Goal: Task Accomplishment & Management: Use online tool/utility

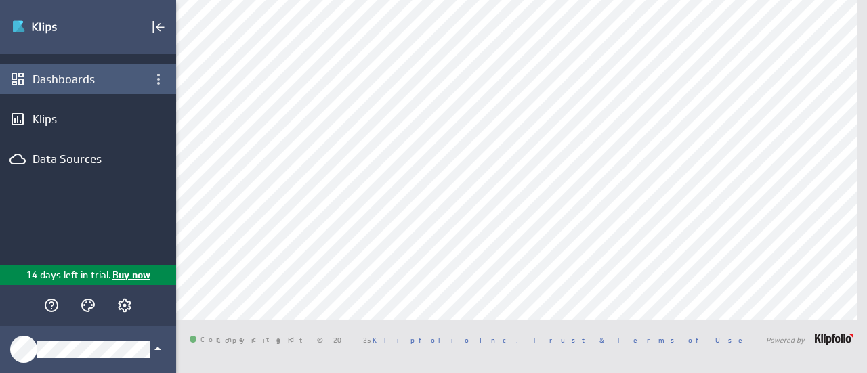
click at [84, 77] on div "Dashboards" at bounding box center [88, 79] width 111 height 15
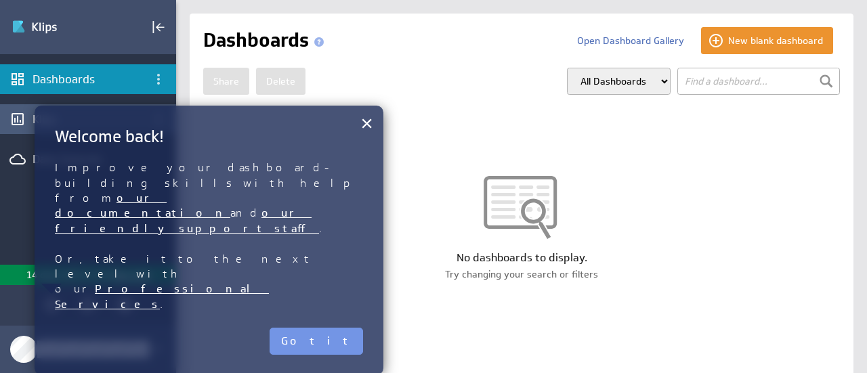
click at [35, 113] on body "(no message) Edit Dashboards Klips Data Sources 14 days left in trial. Buy now …" at bounding box center [433, 186] width 867 height 373
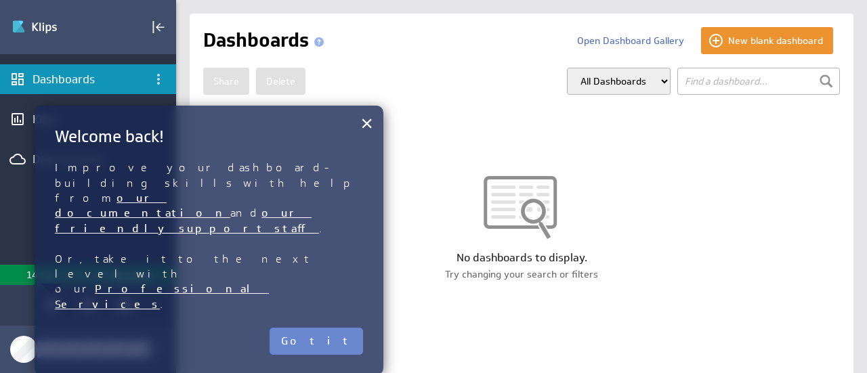
click at [332, 328] on button "Got it" at bounding box center [315, 341] width 93 height 27
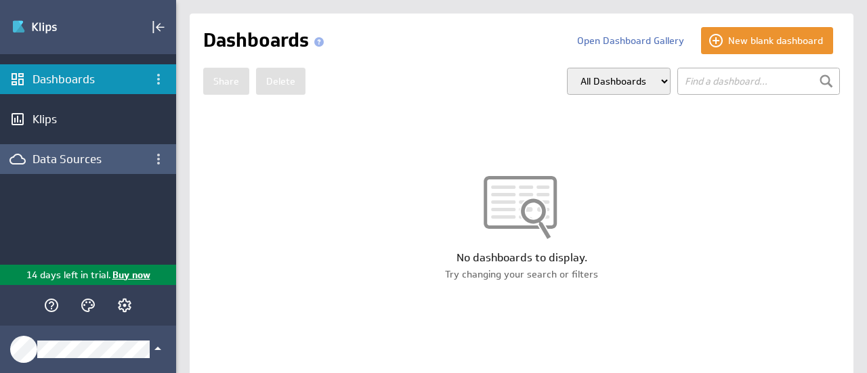
click at [53, 155] on div "Data Sources" at bounding box center [88, 159] width 111 height 15
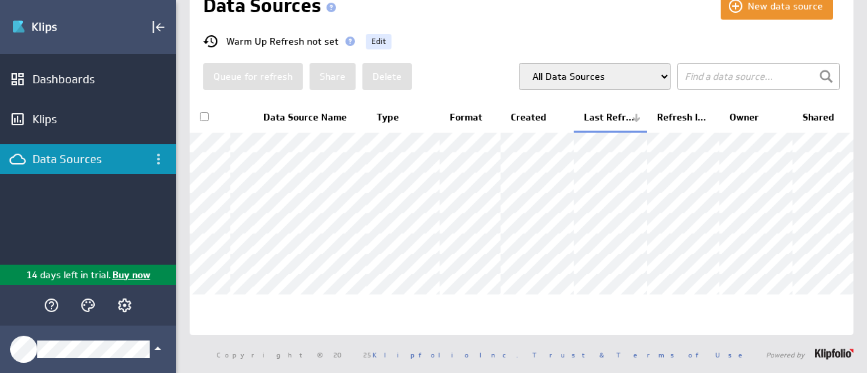
scroll to position [89, 0]
click at [587, 63] on select "All Data Sources My Data Sources All Modelled Data Sources My Modelled Data Sou…" at bounding box center [595, 76] width 152 height 27
select select "my"
click at [519, 63] on select "All Data Sources My Data Sources All Modelled Data Sources My Modelled Data Sou…" at bounding box center [595, 76] width 152 height 27
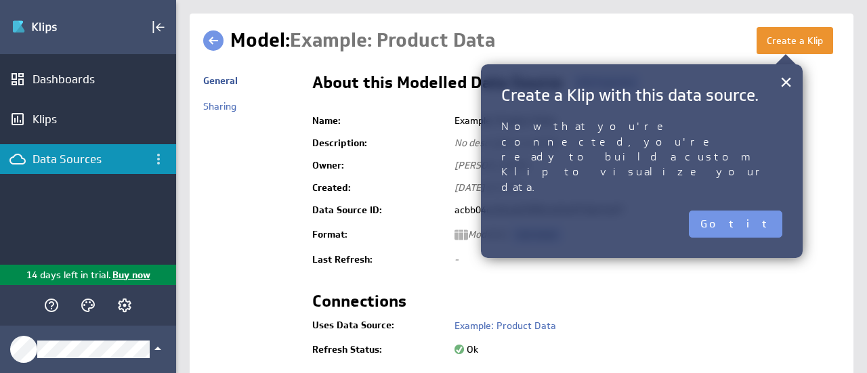
click at [751, 211] on button "Got it" at bounding box center [735, 224] width 93 height 27
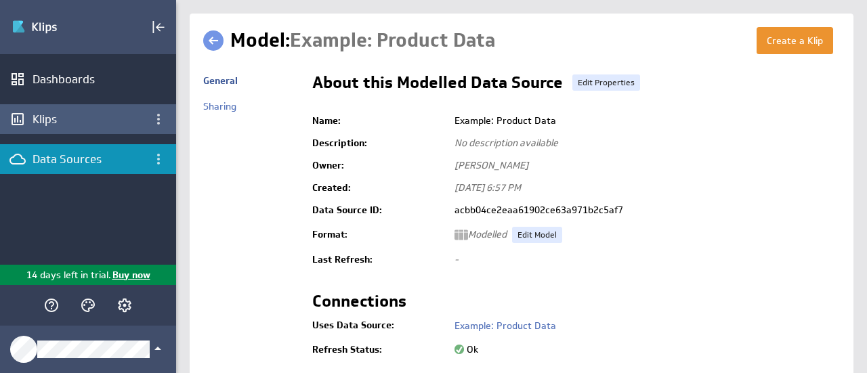
click at [45, 114] on div "Klips" at bounding box center [88, 119] width 111 height 15
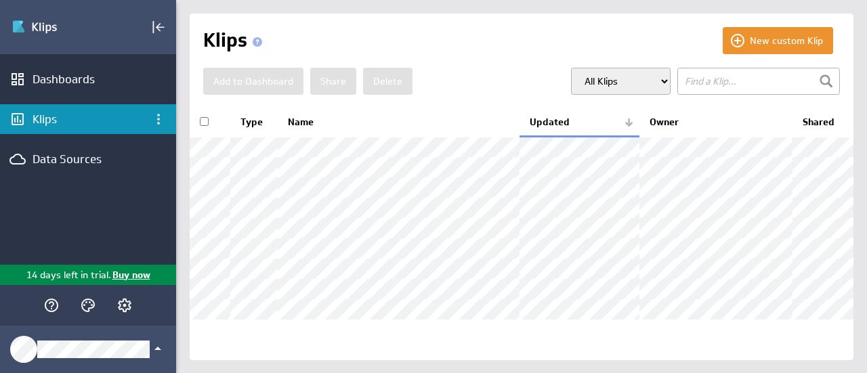
click at [622, 72] on select "All Klips My Klips Group: Default" at bounding box center [621, 81] width 100 height 27
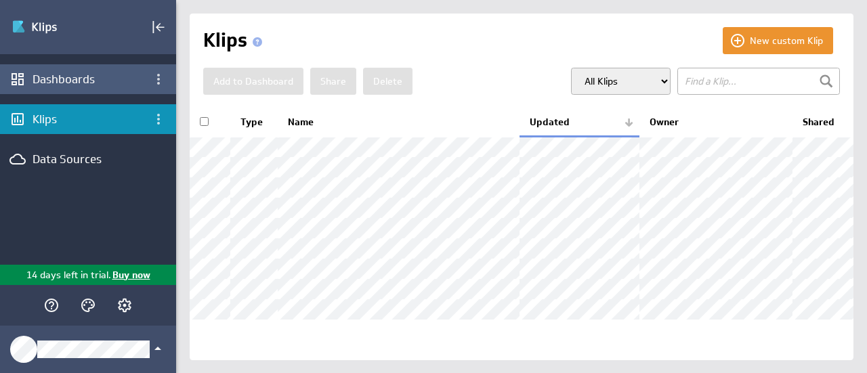
click at [49, 81] on div "Dashboards" at bounding box center [88, 79] width 111 height 15
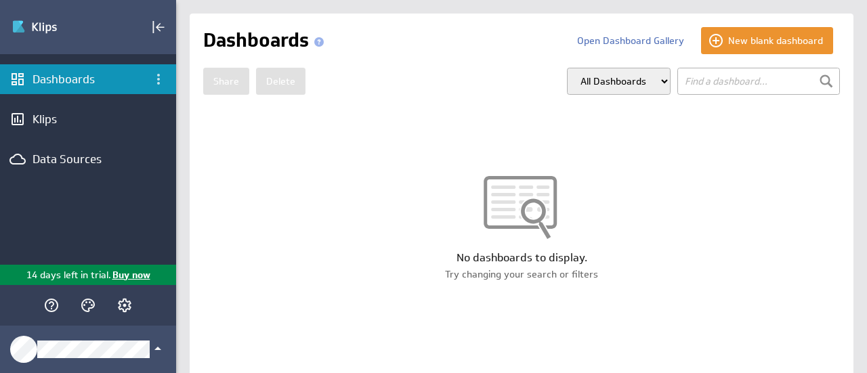
click at [624, 85] on select "All Dashboards My Dashboards Group: Default" at bounding box center [619, 81] width 104 height 27
select select "my"
click at [567, 68] on select "All Dashboards My Dashboards Group: Default" at bounding box center [619, 81] width 104 height 27
click at [721, 85] on input "text" at bounding box center [758, 81] width 163 height 27
click at [732, 79] on input "text" at bounding box center [758, 81] width 163 height 27
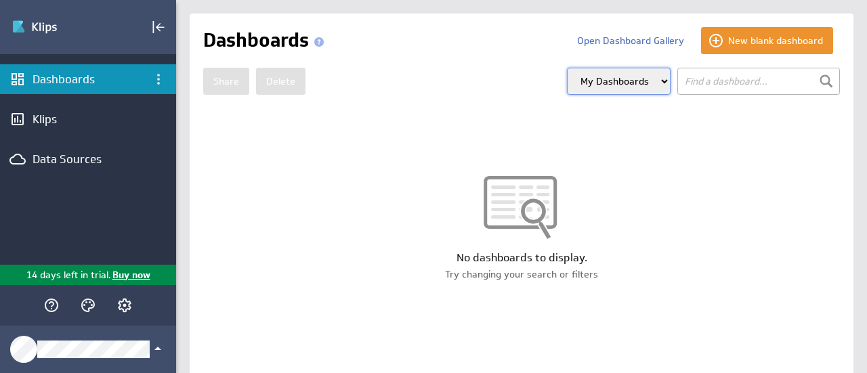
click at [657, 85] on select "All Dashboards My Dashboards Group: Default" at bounding box center [619, 81] width 104 height 27
click at [567, 68] on select "All Dashboards My Dashboards Group: Default" at bounding box center [619, 81] width 104 height 27
click at [695, 82] on input "text" at bounding box center [758, 81] width 163 height 27
click at [816, 80] on div at bounding box center [826, 81] width 20 height 20
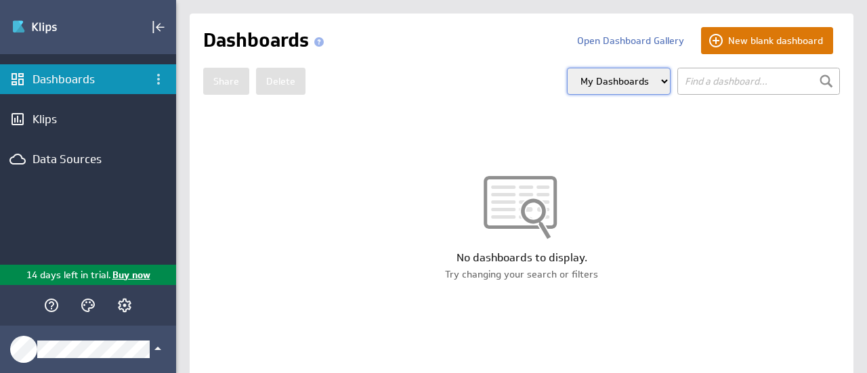
click at [768, 40] on button "New blank dashboard" at bounding box center [767, 40] width 132 height 27
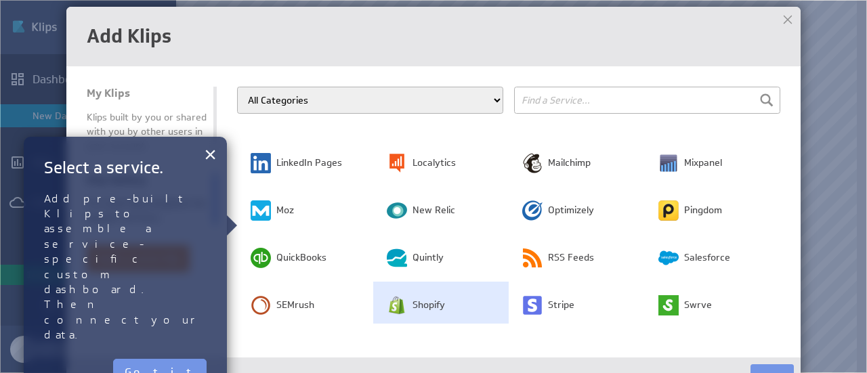
scroll to position [406, 0]
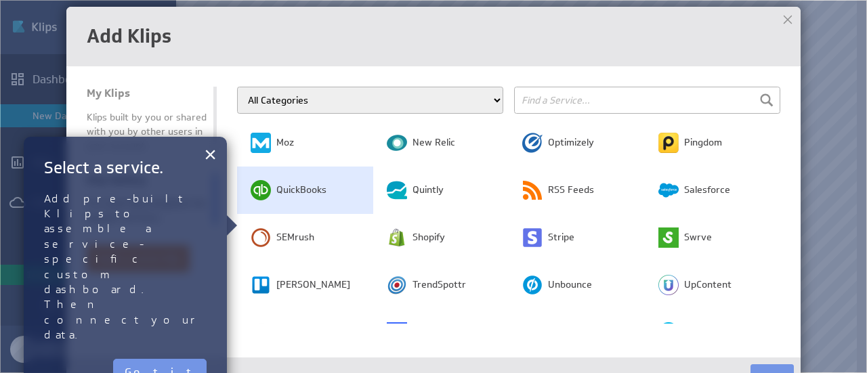
click at [288, 183] on span "QuickBooks" at bounding box center [301, 190] width 50 height 14
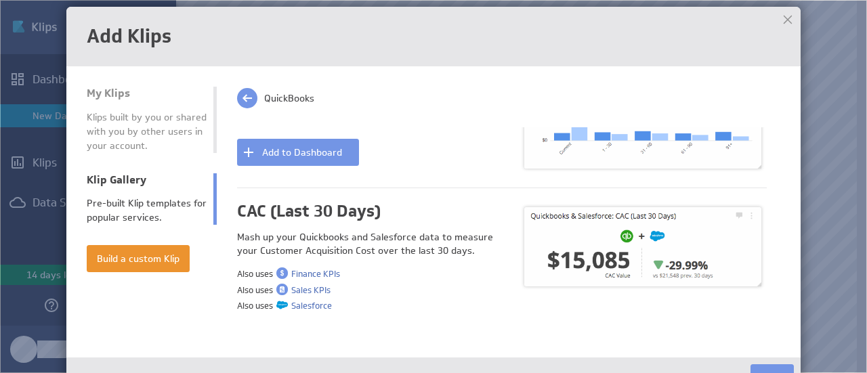
scroll to position [271, 0]
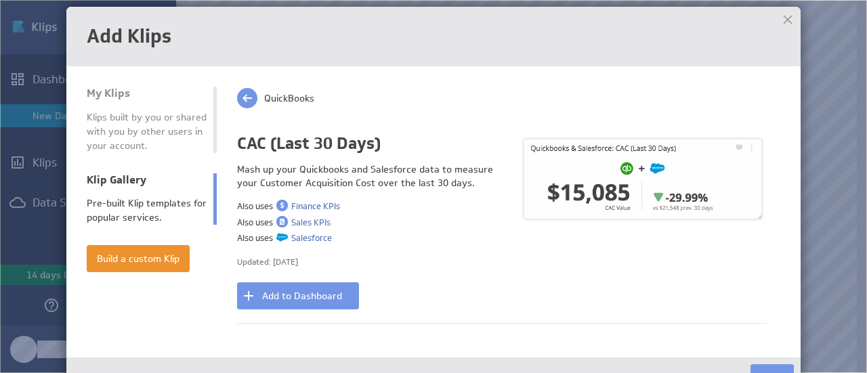
click at [432, 266] on div "CAC (Last 30 Days) Mash up your Quickbooks and Salesforce data to measure your …" at bounding box center [369, 221] width 265 height 175
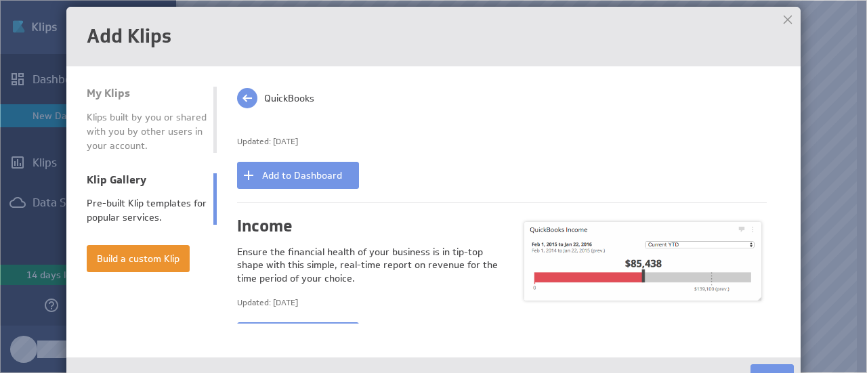
scroll to position [948, 0]
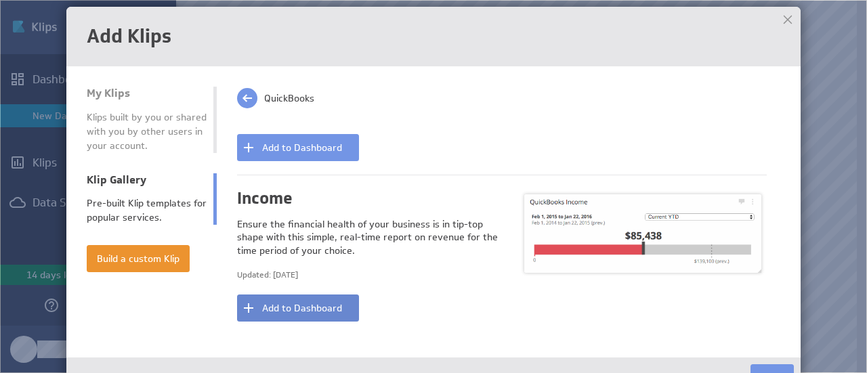
click at [309, 301] on button "Add to Dashboard" at bounding box center [298, 308] width 122 height 27
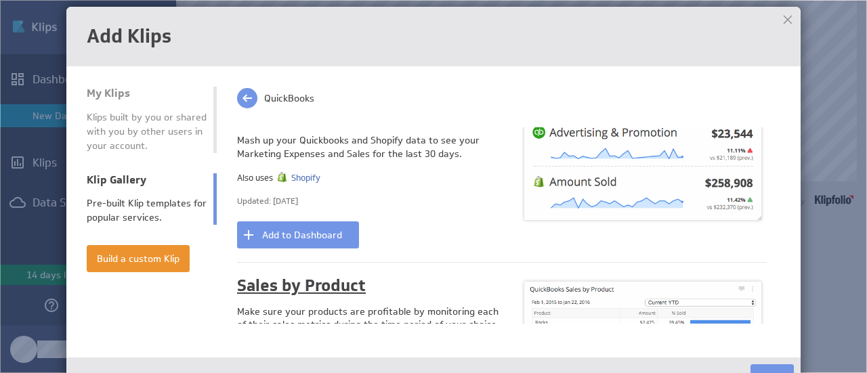
scroll to position [1490, 0]
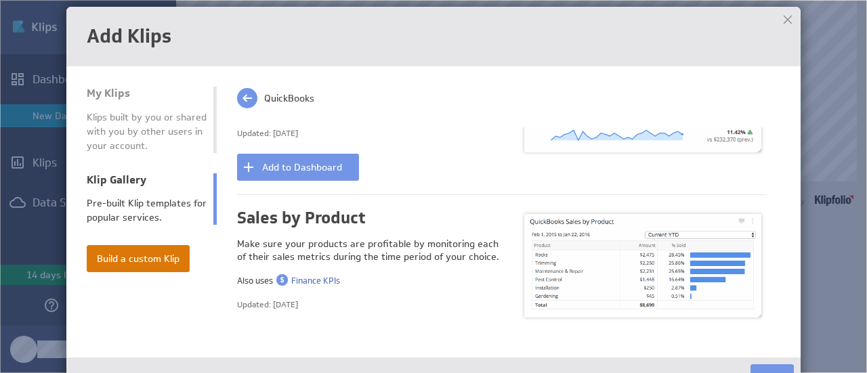
click at [154, 251] on button "Build a custom Klip" at bounding box center [138, 258] width 103 height 27
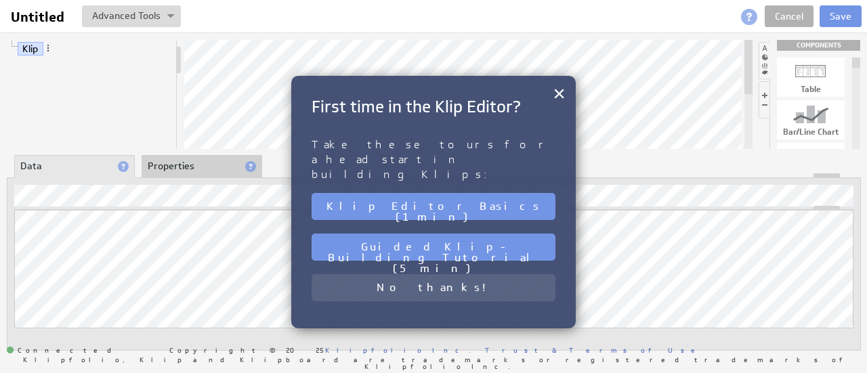
click at [447, 274] on button "No thanks!" at bounding box center [433, 287] width 244 height 27
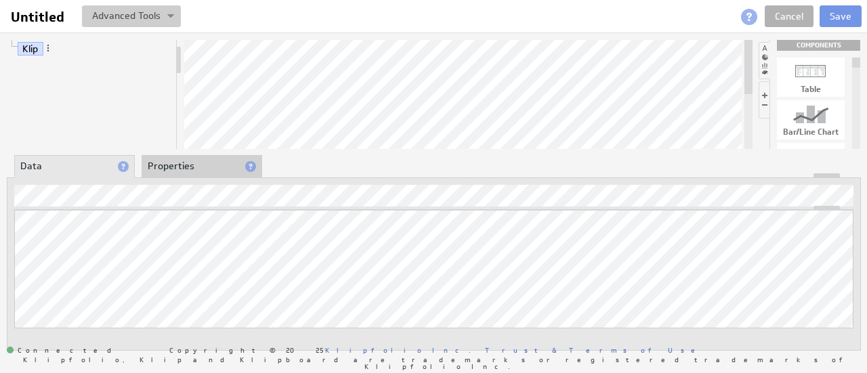
click at [148, 18] on button at bounding box center [131, 16] width 99 height 22
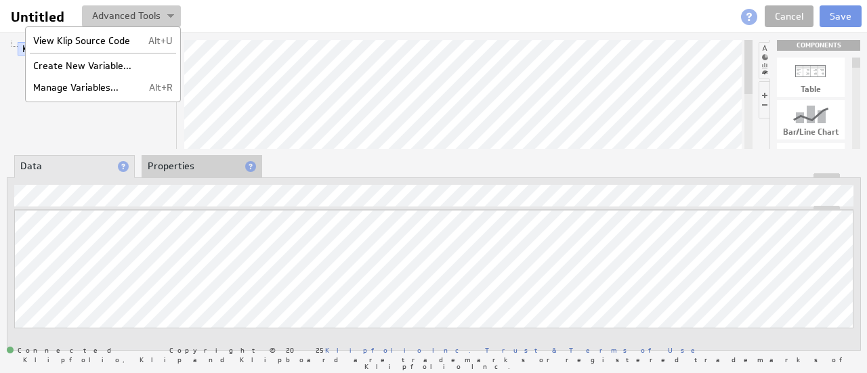
click at [148, 18] on button at bounding box center [131, 16] width 99 height 22
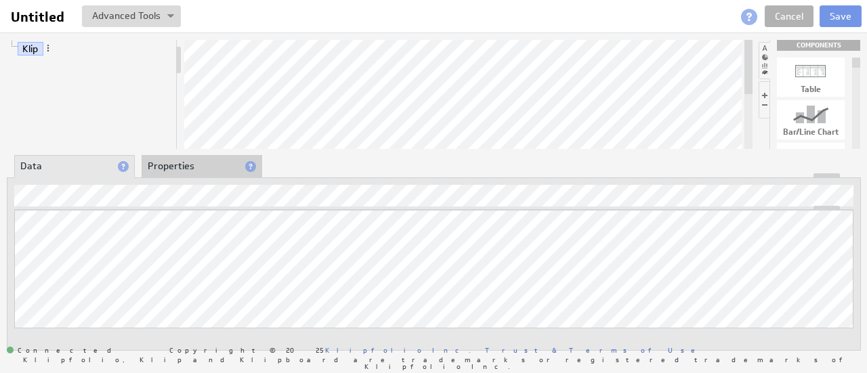
click at [87, 56] on li "Klip" at bounding box center [89, 49] width 164 height 18
click at [181, 159] on li "Properties" at bounding box center [202, 166] width 121 height 23
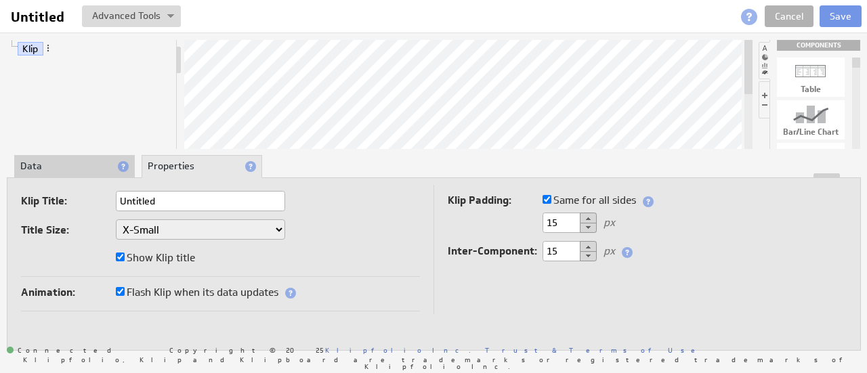
click at [40, 163] on li "Data" at bounding box center [74, 166] width 121 height 23
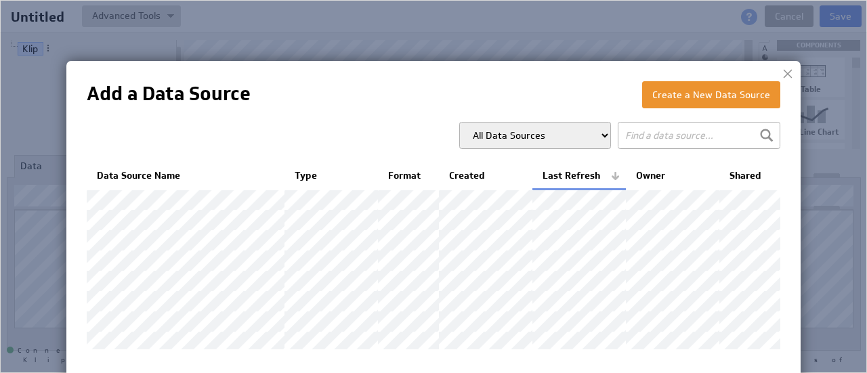
click at [785, 75] on div at bounding box center [787, 74] width 20 height 20
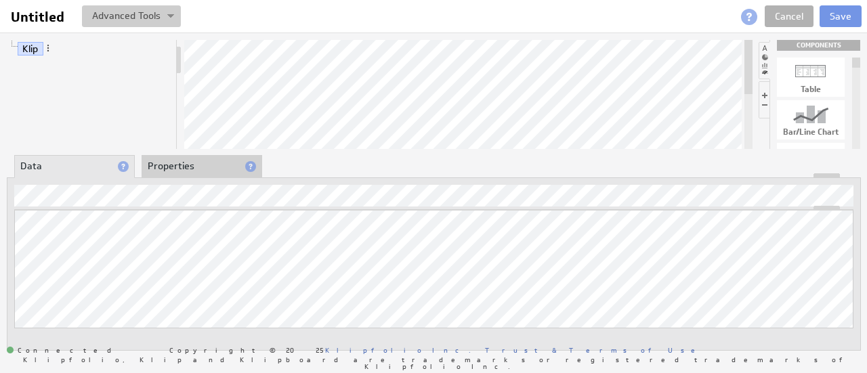
click at [114, 20] on button at bounding box center [131, 16] width 99 height 22
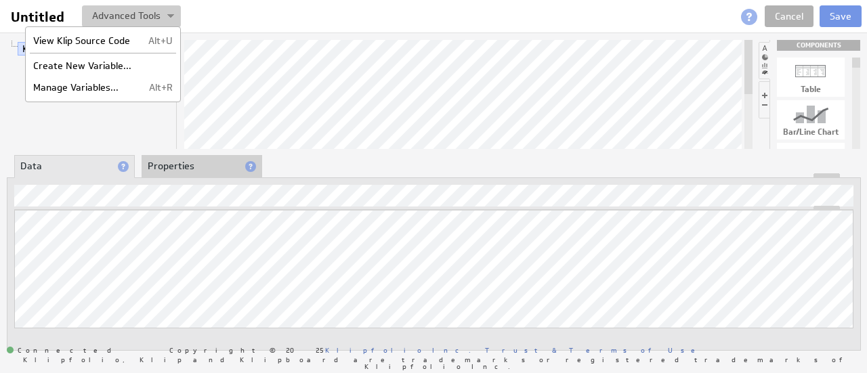
click at [123, 20] on button at bounding box center [131, 16] width 99 height 22
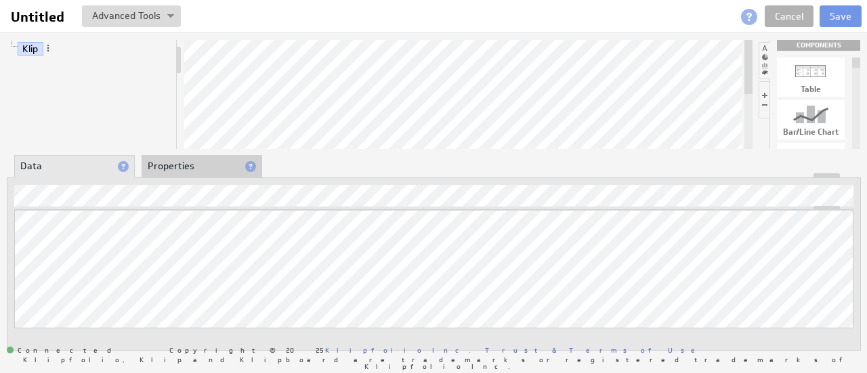
click at [198, 170] on li "Properties" at bounding box center [202, 166] width 121 height 23
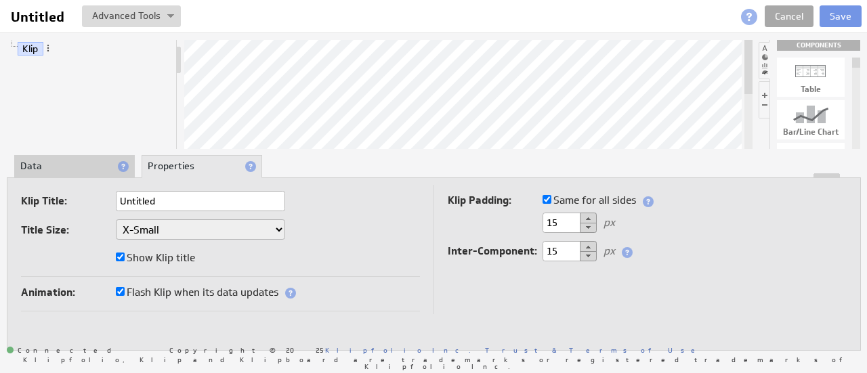
click at [807, 14] on link "Cancel" at bounding box center [788, 16] width 49 height 22
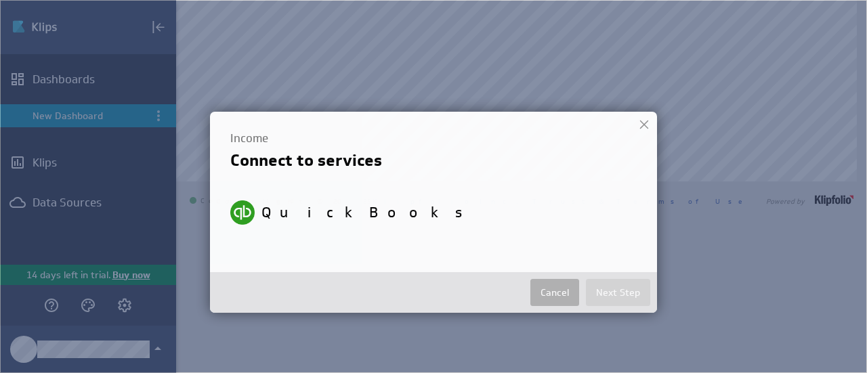
select select "210c3994814db4ea804255aaab54f1f9"
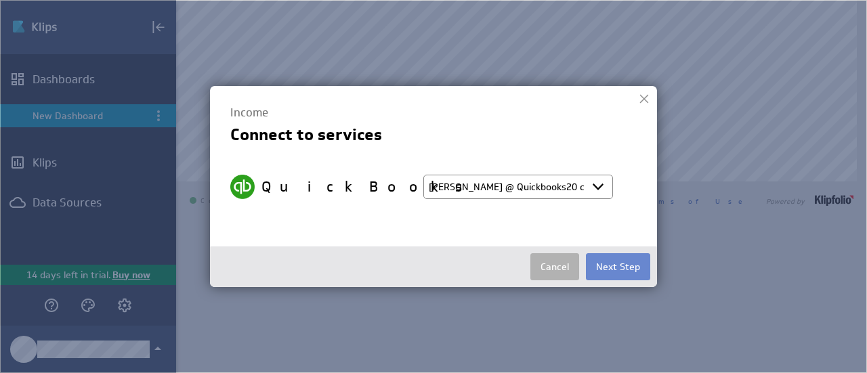
click at [620, 269] on button "Next Step" at bounding box center [618, 266] width 64 height 27
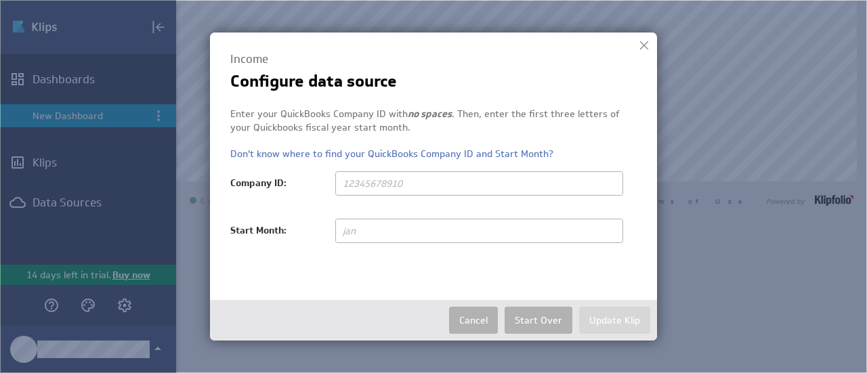
click at [512, 181] on input "text" at bounding box center [479, 183] width 288 height 24
click at [506, 156] on link "Don't know where to find your QuickBooks Company ID and Start Month?" at bounding box center [391, 154] width 323 height 12
click at [425, 186] on input "text" at bounding box center [479, 183] width 288 height 24
type input "9103035524"
type input "Jan"
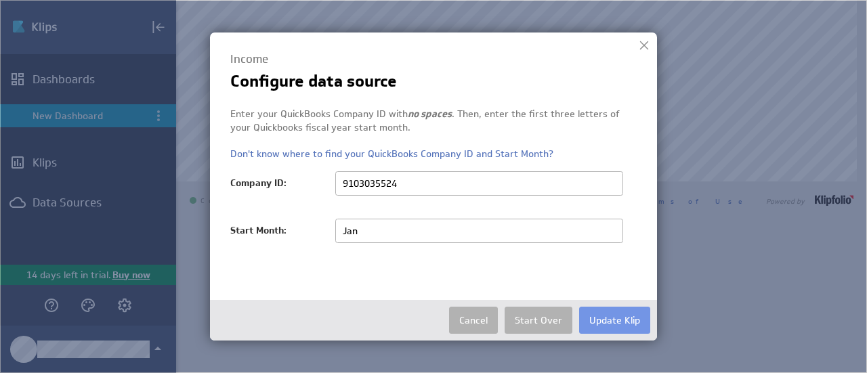
click at [455, 182] on input "9103035524" at bounding box center [479, 183] width 288 height 24
click at [596, 326] on button "Update Klip" at bounding box center [614, 320] width 71 height 27
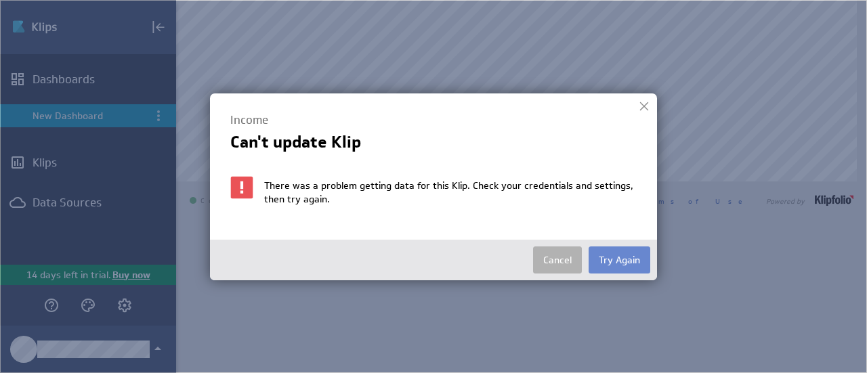
click at [597, 258] on button "Try Again" at bounding box center [619, 259] width 62 height 27
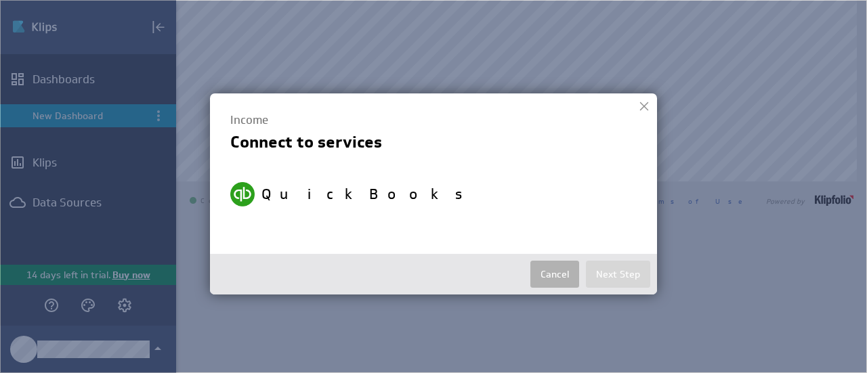
select select "210c3994814db4ea804255aaab54f1f9"
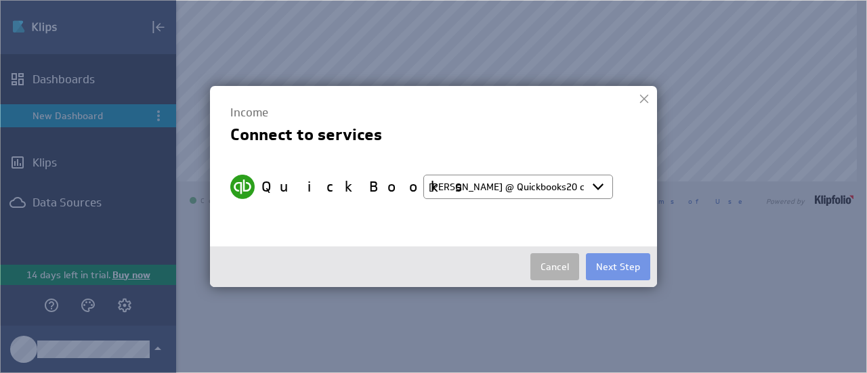
click at [546, 189] on select "Select account Pam @ Quickbooks20 created Oct 13, 2025 at 8:24 PM EDT + Connect…" at bounding box center [518, 187] width 190 height 24
click at [423, 175] on select "Select account Pam @ Quickbooks20 created Oct 13, 2025 at 8:24 PM EDT + Connect…" at bounding box center [518, 187] width 190 height 24
click at [611, 264] on button "Next Step" at bounding box center [618, 266] width 64 height 27
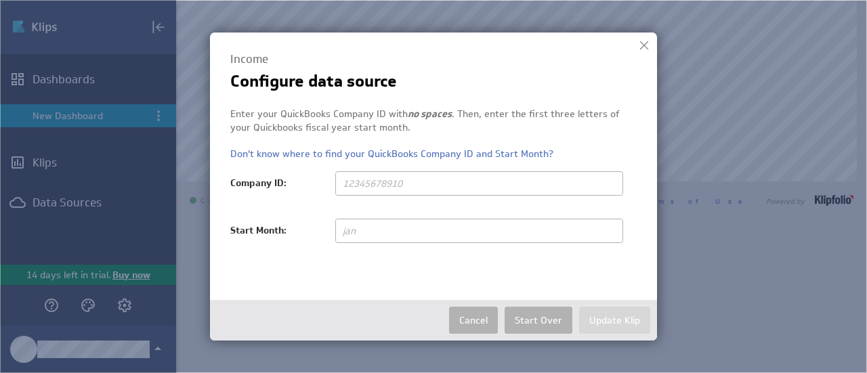
click at [452, 188] on input "text" at bounding box center [479, 183] width 288 height 24
click at [380, 180] on input "text" at bounding box center [479, 183] width 288 height 24
click at [482, 183] on input "text" at bounding box center [479, 183] width 288 height 24
type input "913035524"
click at [401, 227] on input "text" at bounding box center [479, 231] width 288 height 24
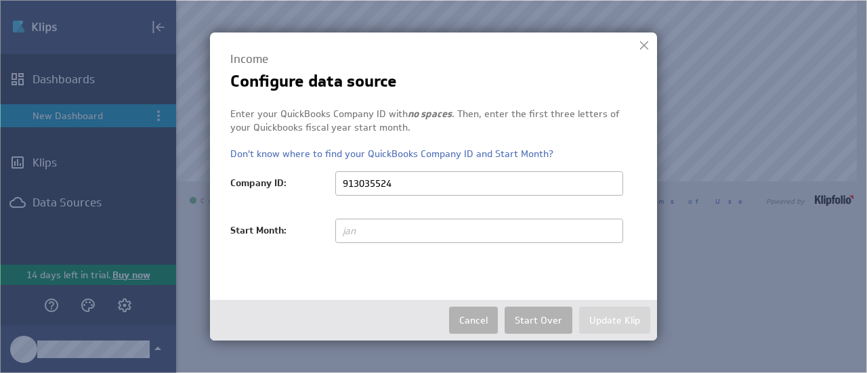
type input "Jan"
click at [610, 318] on button "Update Klip" at bounding box center [614, 320] width 71 height 27
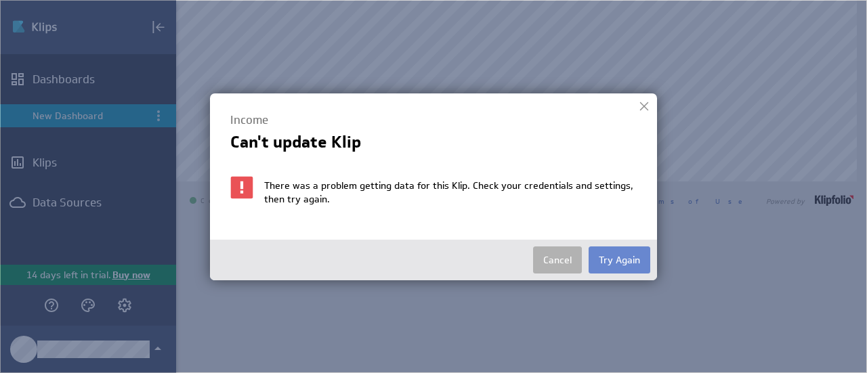
click at [606, 262] on button "Try Again" at bounding box center [619, 259] width 62 height 27
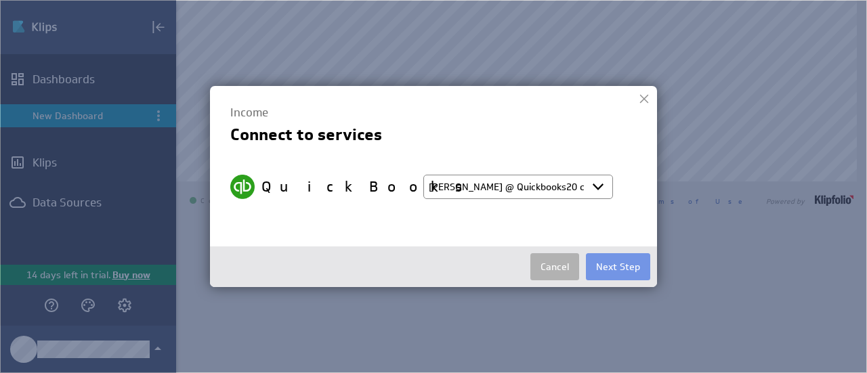
click at [546, 190] on select "Select account Pam @ Quickbooks20 created Oct 13, 2025 at 8:24 PM EDT + Connect…" at bounding box center [518, 187] width 190 height 24
select select "create_token"
click at [423, 175] on select "Select account Pam @ Quickbooks20 created Oct 13, 2025 at 8:24 PM EDT + Connect…" at bounding box center [518, 187] width 190 height 24
select select
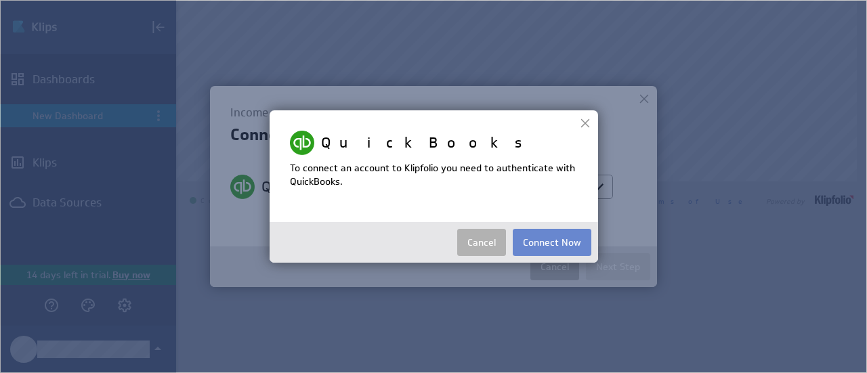
click at [540, 241] on button "Connect Now" at bounding box center [552, 242] width 79 height 27
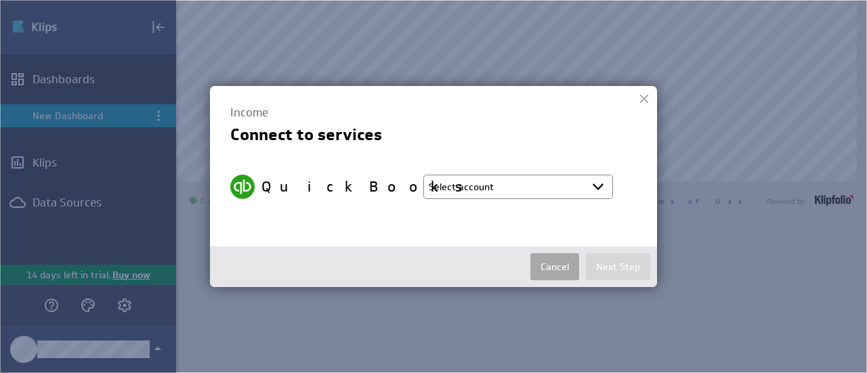
click at [560, 262] on button "Cancel" at bounding box center [554, 266] width 49 height 27
select select "210c3994814db4ea804255aaab54f1f9"
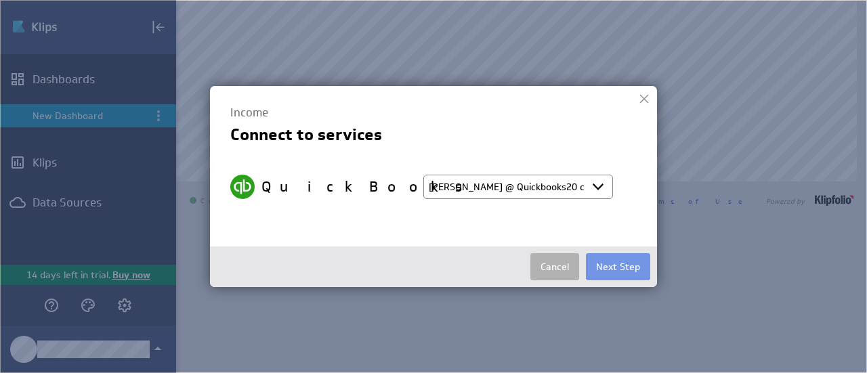
click at [511, 182] on select "Select account Pam @ Quickbooks20 created Oct 13, 2025 at 8:24 PM EDT + Connect…" at bounding box center [518, 187] width 190 height 24
click at [423, 175] on select "Select account Pam @ Quickbooks20 created Oct 13, 2025 at 8:24 PM EDT + Connect…" at bounding box center [518, 187] width 190 height 24
click at [604, 263] on button "Next Step" at bounding box center [618, 266] width 64 height 27
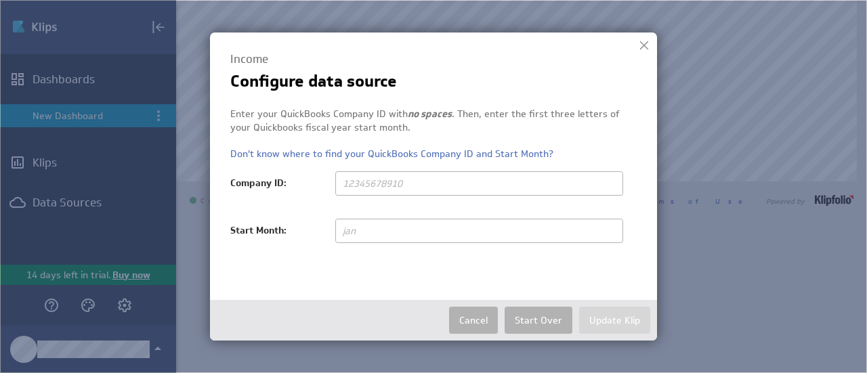
click at [440, 188] on input "text" at bounding box center [479, 183] width 288 height 24
type input "9103035524"
click at [453, 238] on input "text" at bounding box center [479, 231] width 288 height 24
type input "Jan"
click at [611, 316] on button "Update Klip" at bounding box center [614, 320] width 71 height 27
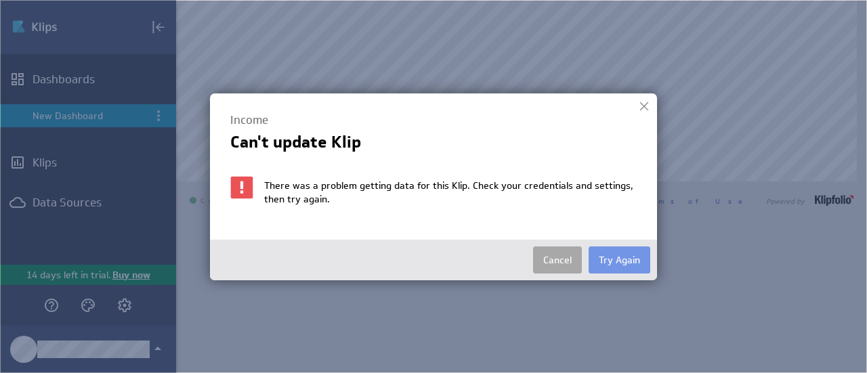
click at [557, 250] on button "Cancel" at bounding box center [557, 259] width 49 height 27
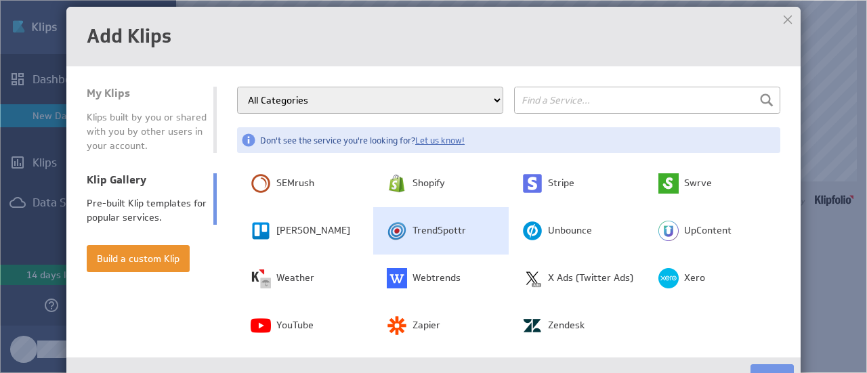
scroll to position [351, 0]
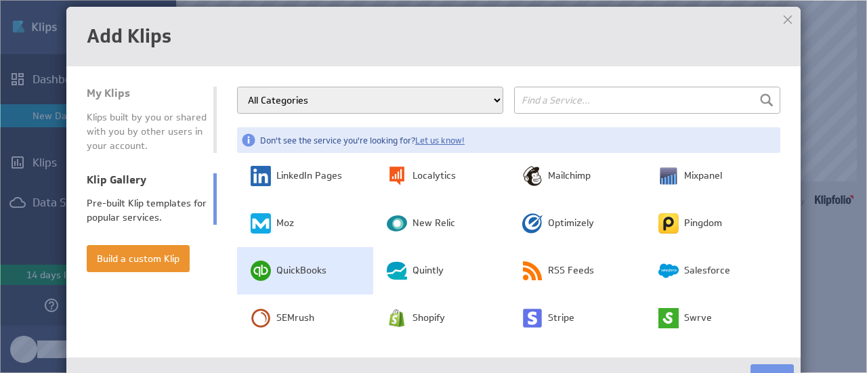
click at [286, 264] on span "QuickBooks" at bounding box center [301, 271] width 50 height 14
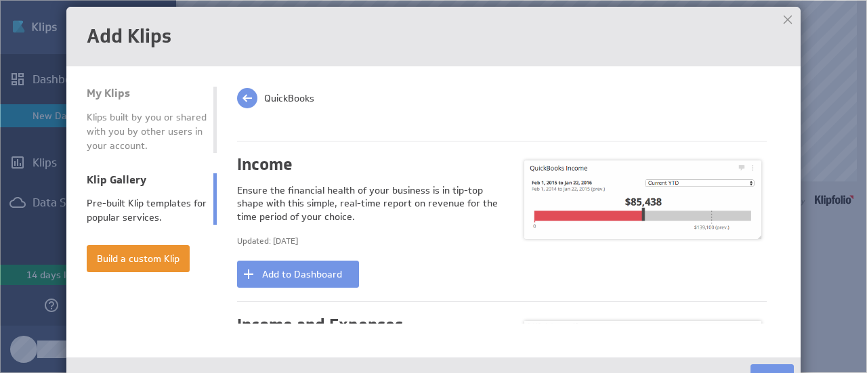
scroll to position [1016, 0]
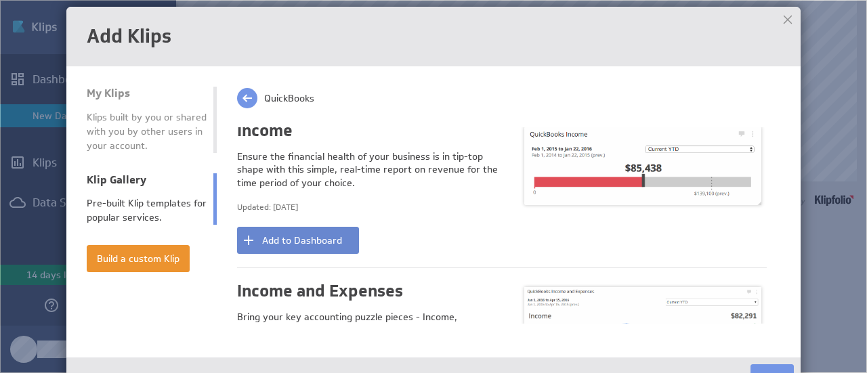
click at [332, 239] on button "Add to Dashboard" at bounding box center [298, 240] width 122 height 27
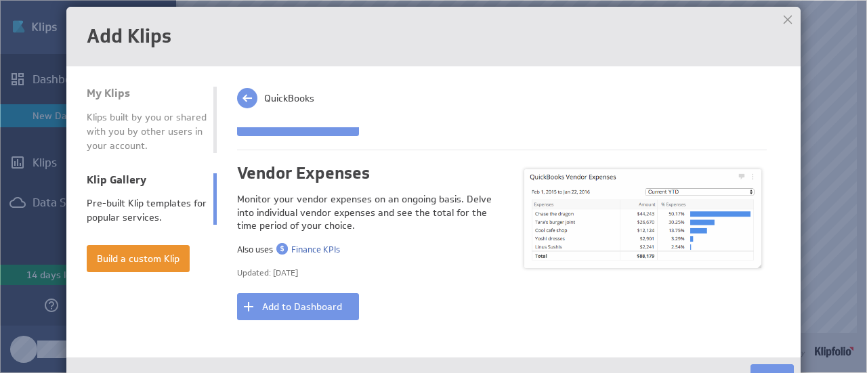
scroll to position [1711, 0]
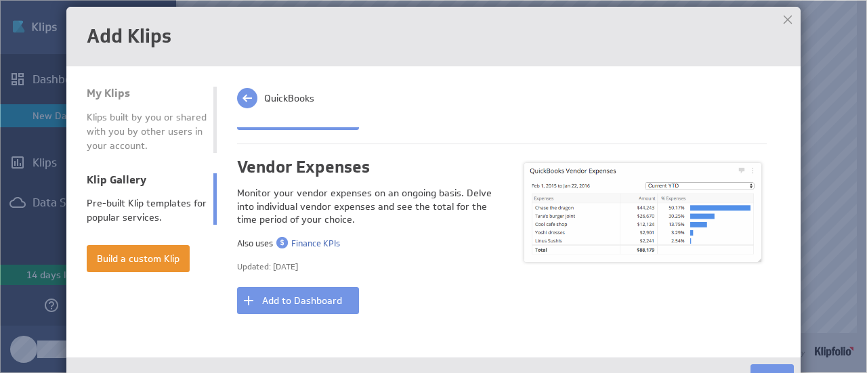
click at [784, 20] on div at bounding box center [787, 19] width 20 height 20
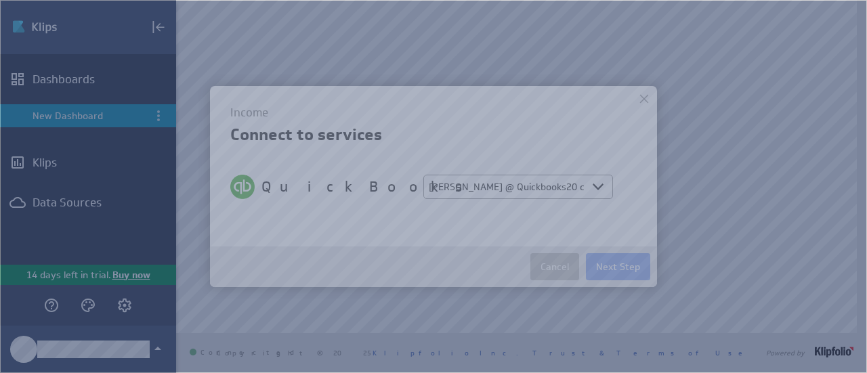
click at [539, 185] on select "Select account Pam @ Quickbooks20 created Oct 13, 2025 at 8:24 PM EDT + Connect…" at bounding box center [518, 187] width 190 height 24
select select "create_token"
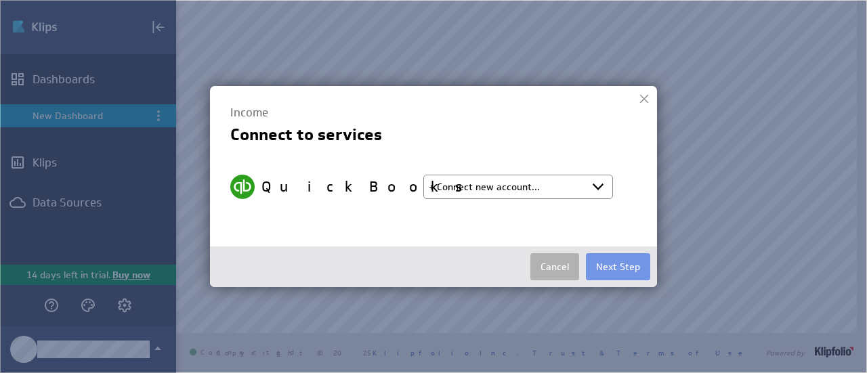
click at [423, 175] on select "Select account Pam @ Quickbooks20 created Oct 13, 2025 at 8:24 PM EDT + Connect…" at bounding box center [518, 187] width 190 height 24
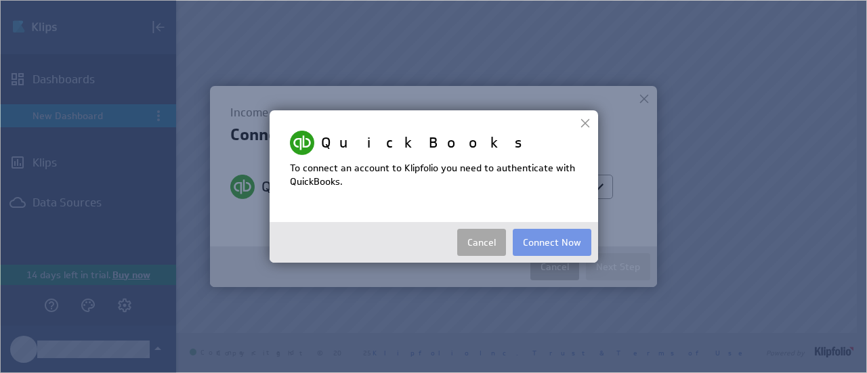
click at [478, 242] on button "Cancel" at bounding box center [481, 242] width 49 height 27
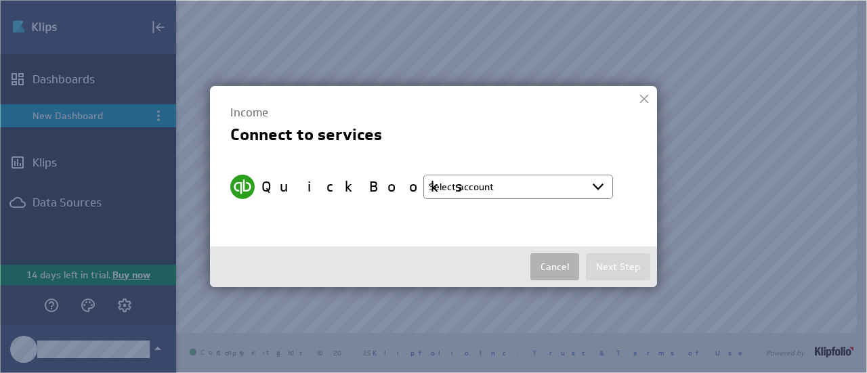
click at [483, 192] on select "Select account Pam @ Quickbooks20 created Oct 13, 2025 at 8:24 PM EDT + Connect…" at bounding box center [518, 187] width 190 height 24
select select "210c3994814db4ea804255aaab54f1f9"
click at [423, 175] on select "Select account Pam @ Quickbooks20 created Oct 13, 2025 at 8:24 PM EDT + Connect…" at bounding box center [518, 187] width 190 height 24
click at [626, 260] on button "Next Step" at bounding box center [618, 266] width 64 height 27
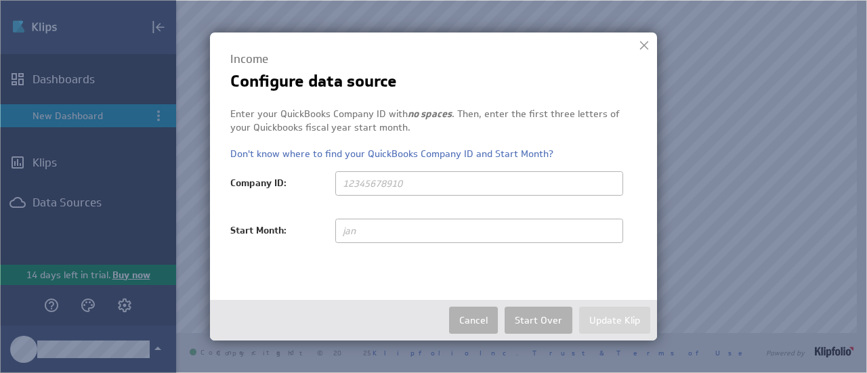
type input "Evening Ritual"
drag, startPoint x: 421, startPoint y: 181, endPoint x: 324, endPoint y: 179, distance: 96.8
click at [324, 179] on div "Enter your QuickBooks Company ID with no spaces . Then, enter the first three l…" at bounding box center [433, 158] width 406 height 100
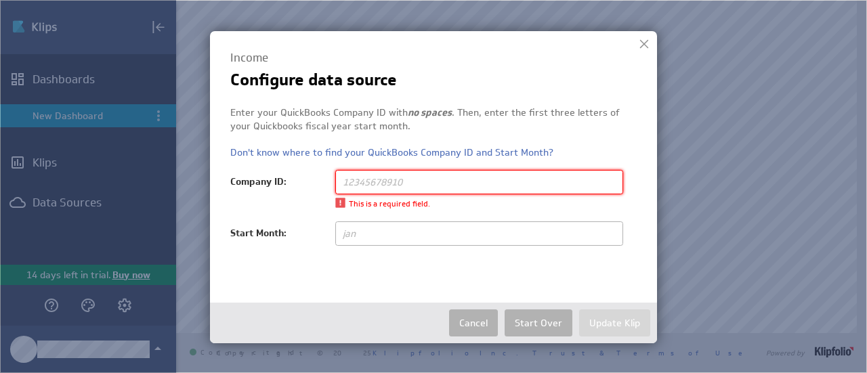
click at [436, 179] on input "text" at bounding box center [479, 182] width 288 height 24
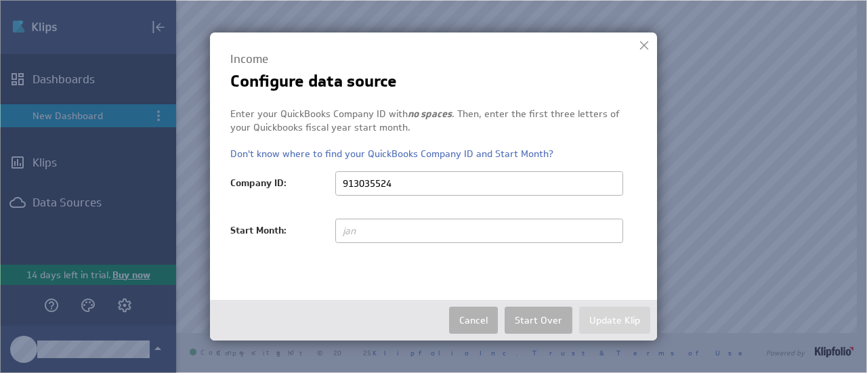
type input "913035524"
click at [382, 232] on input "text" at bounding box center [479, 231] width 288 height 24
type input "Jan"
click at [613, 319] on button "Update Klip" at bounding box center [614, 320] width 71 height 27
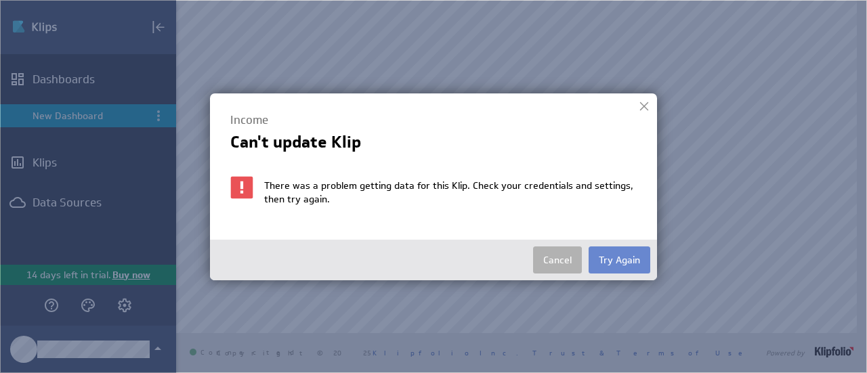
click at [594, 259] on button "Try Again" at bounding box center [619, 259] width 62 height 27
select select "210c3994814db4ea804255aaab54f1f9"
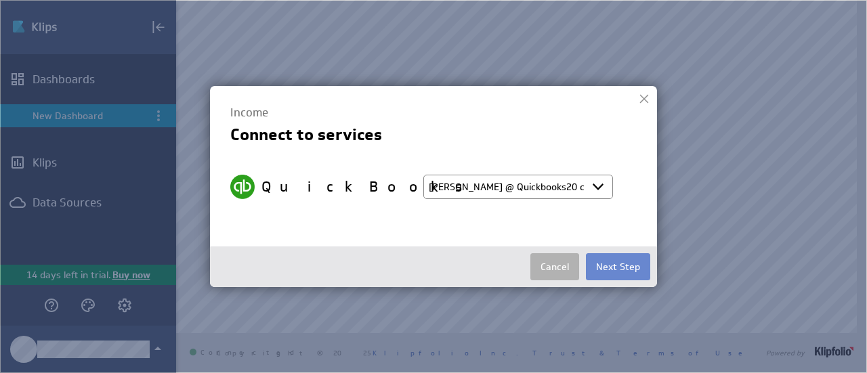
click at [612, 264] on button "Next Step" at bounding box center [618, 266] width 64 height 27
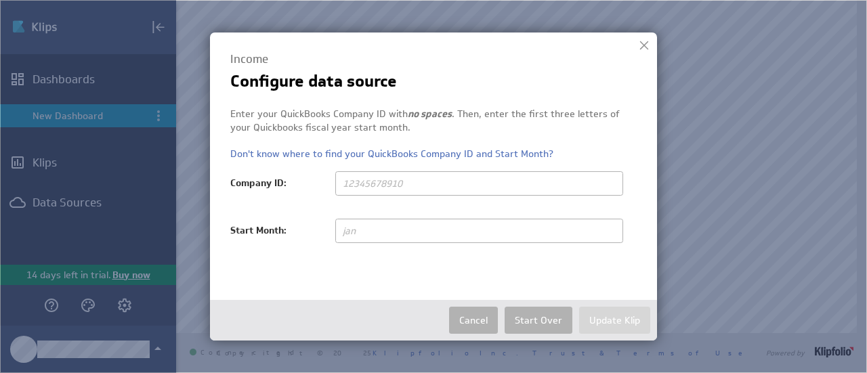
click at [551, 180] on input "text" at bounding box center [479, 183] width 288 height 24
type input "9103035524"
click at [389, 225] on input "text" at bounding box center [479, 231] width 288 height 24
type input "January"
click at [607, 319] on button "Update Klip" at bounding box center [614, 320] width 71 height 27
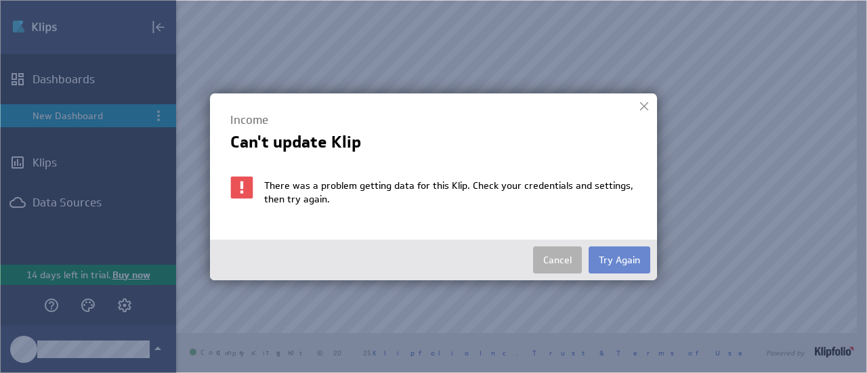
click at [601, 259] on button "Try Again" at bounding box center [619, 259] width 62 height 27
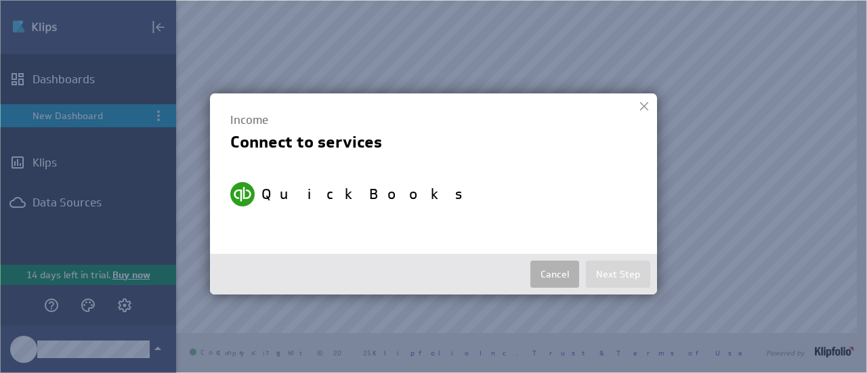
select select "210c3994814db4ea804255aaab54f1f9"
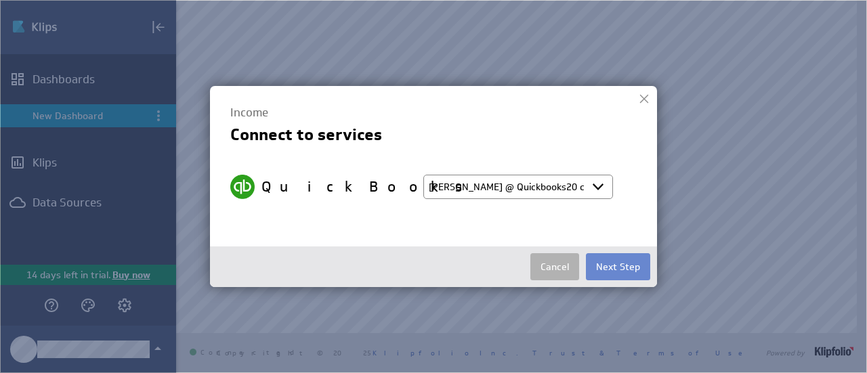
click at [616, 268] on button "Next Step" at bounding box center [618, 266] width 64 height 27
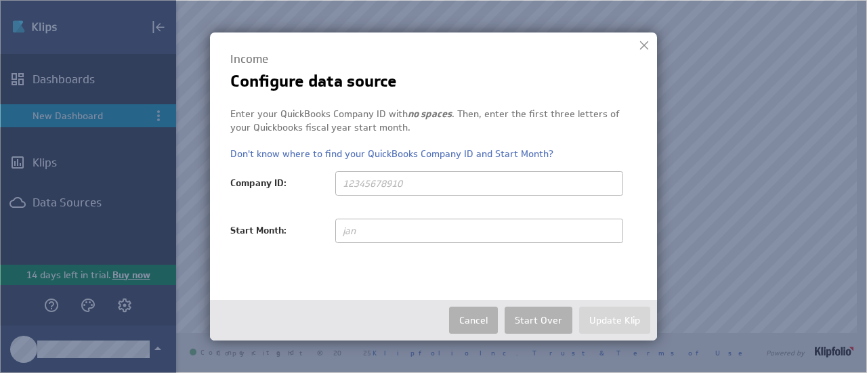
click at [456, 182] on input "text" at bounding box center [479, 183] width 288 height 24
click at [425, 184] on input "text" at bounding box center [479, 183] width 288 height 24
type input "9103035524"
click at [399, 222] on input "text" at bounding box center [479, 231] width 288 height 24
type input "January"
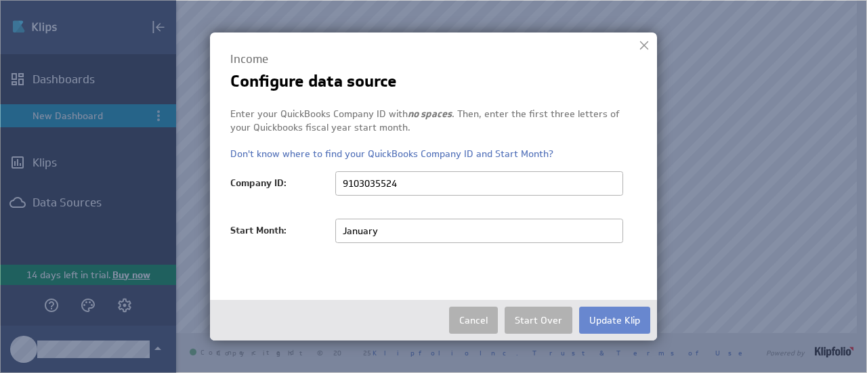
click at [603, 319] on button "Update Klip" at bounding box center [614, 320] width 71 height 27
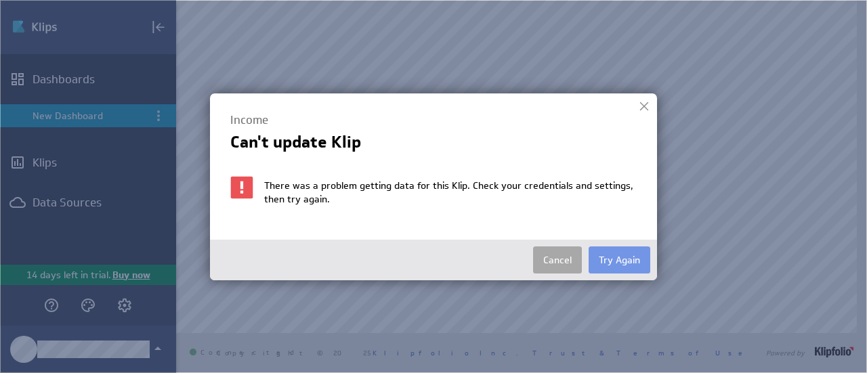
click at [560, 257] on button "Cancel" at bounding box center [557, 259] width 49 height 27
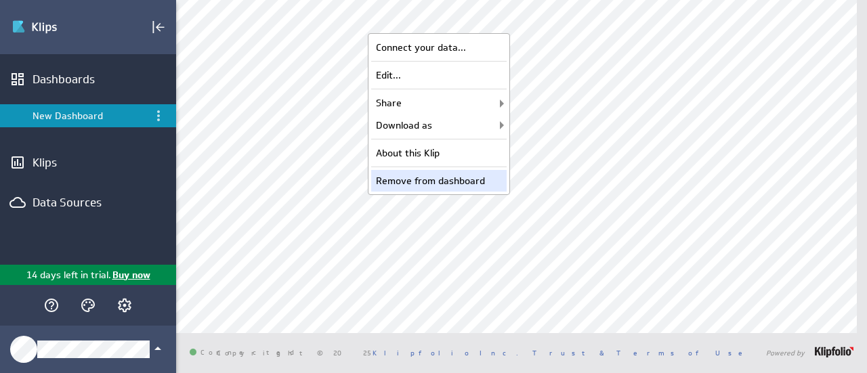
click at [425, 181] on div "Remove from dashboard" at bounding box center [438, 181] width 135 height 22
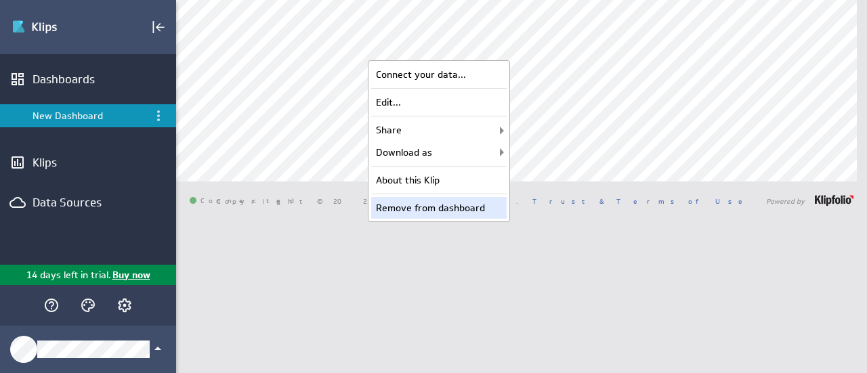
click at [440, 200] on div "Remove from dashboard" at bounding box center [438, 208] width 135 height 22
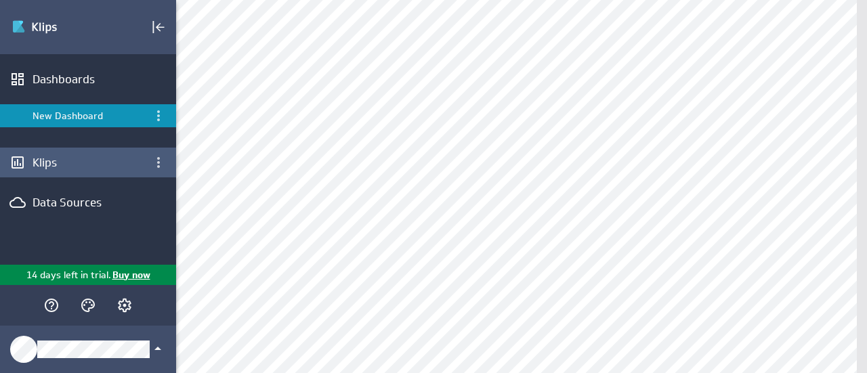
click at [44, 160] on div "Klips" at bounding box center [88, 162] width 111 height 15
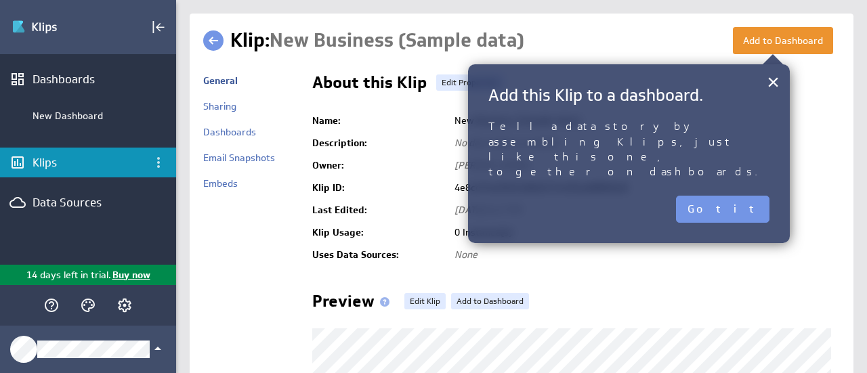
drag, startPoint x: 660, startPoint y: 232, endPoint x: 575, endPoint y: 228, distance: 85.4
click at [640, 235] on td "0 Instance(s)" at bounding box center [644, 232] width 392 height 22
click at [229, 105] on link "Sharing" at bounding box center [219, 106] width 33 height 12
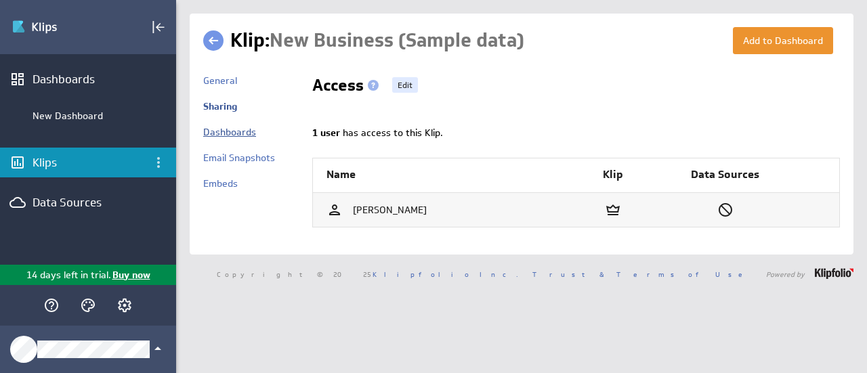
click at [240, 135] on link "Dashboards" at bounding box center [229, 132] width 53 height 12
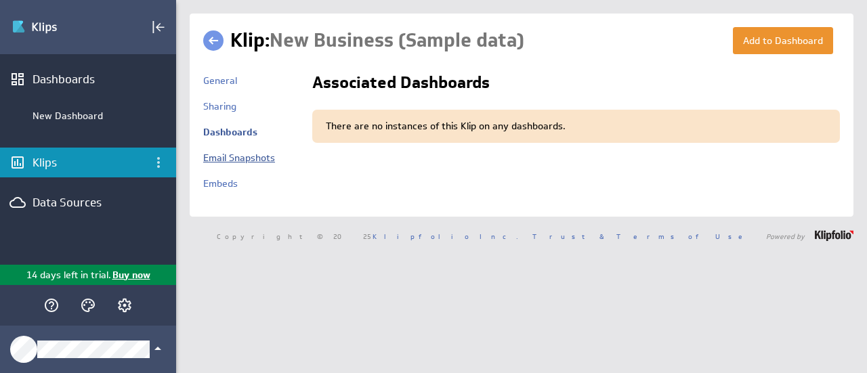
click at [244, 154] on link "Email Snapshots" at bounding box center [239, 158] width 72 height 12
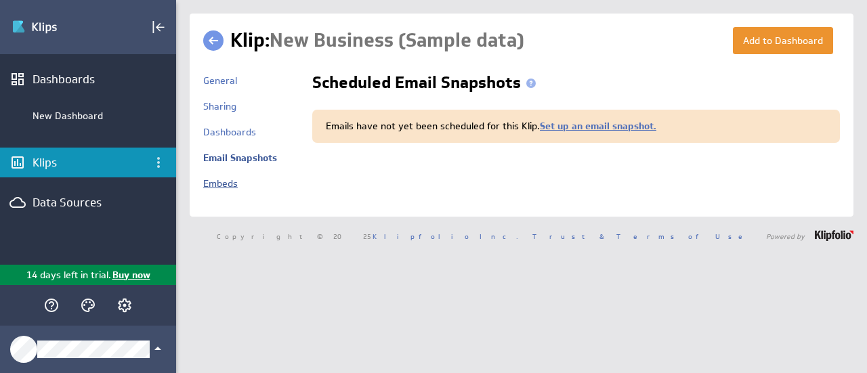
click at [228, 183] on link "Embeds" at bounding box center [220, 183] width 35 height 12
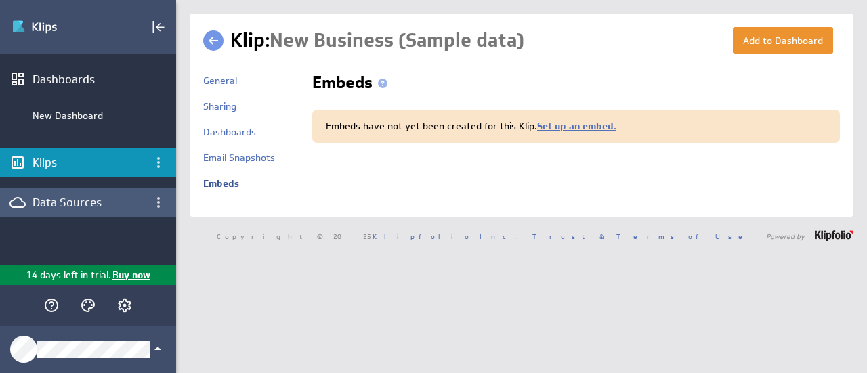
click at [103, 194] on div "Data Sources" at bounding box center [88, 203] width 176 height 30
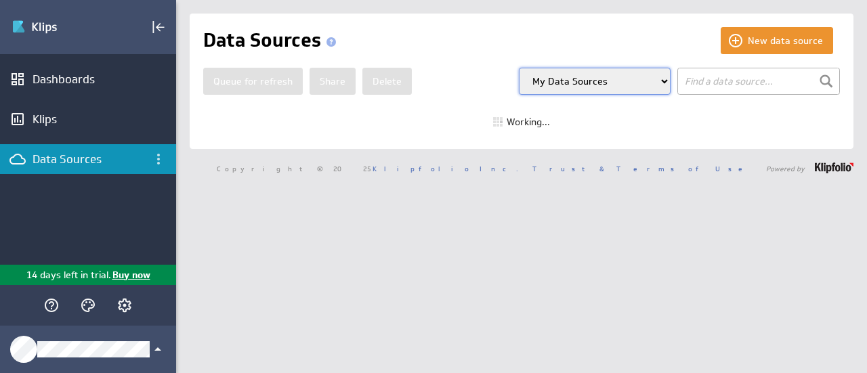
select select "my"
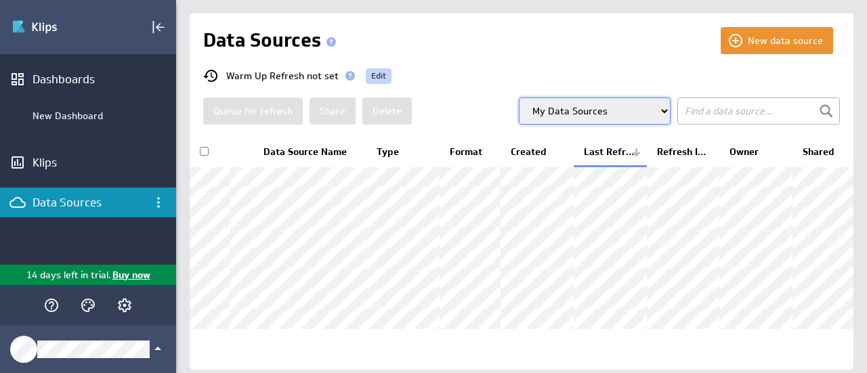
click at [374, 75] on span "Edit" at bounding box center [378, 76] width 15 height 16
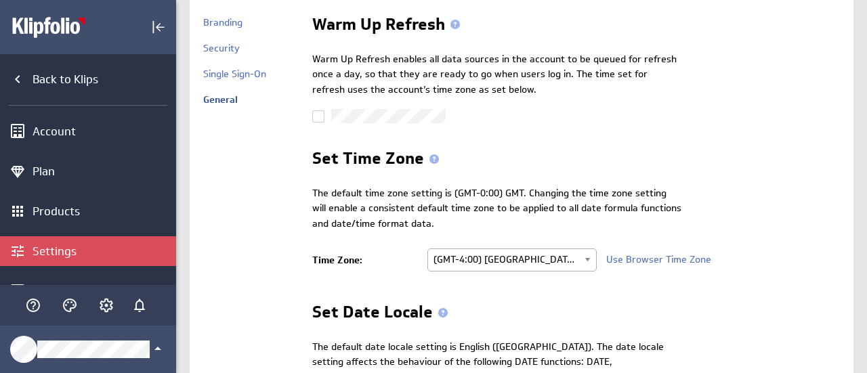
scroll to position [135, 0]
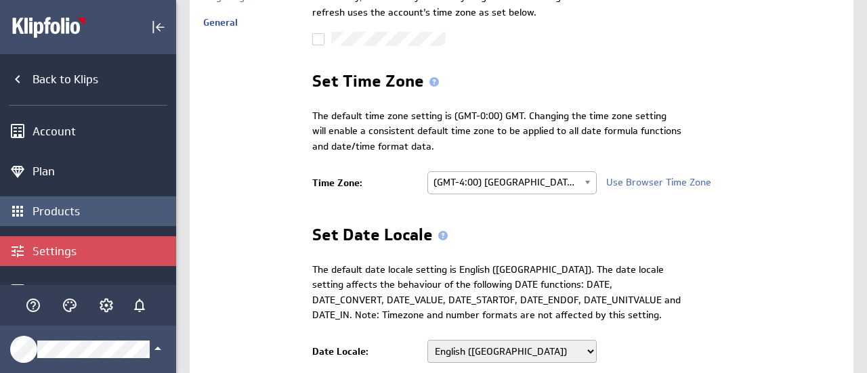
click at [62, 214] on div "Products" at bounding box center [103, 211] width 140 height 15
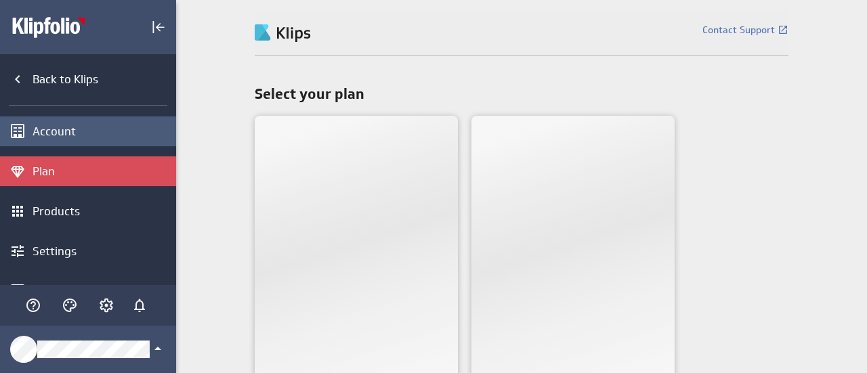
click at [65, 125] on div "Account" at bounding box center [103, 131] width 140 height 15
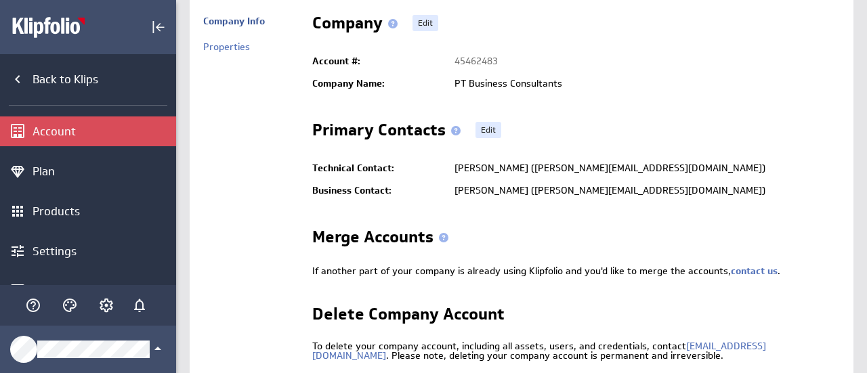
scroll to position [43, 0]
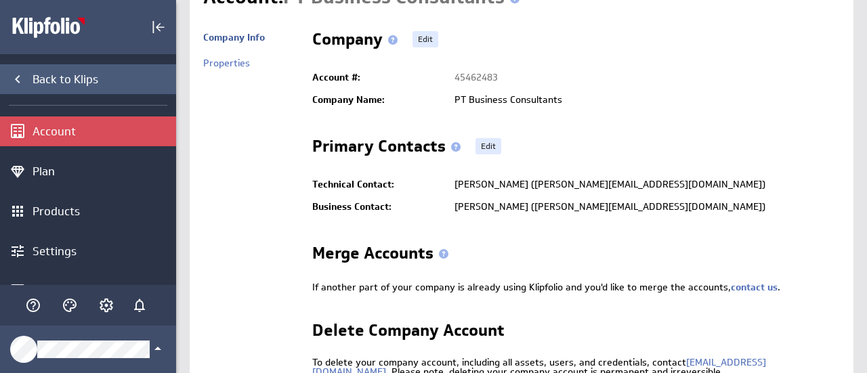
click at [64, 82] on div "Back to Klips" at bounding box center [103, 79] width 140 height 15
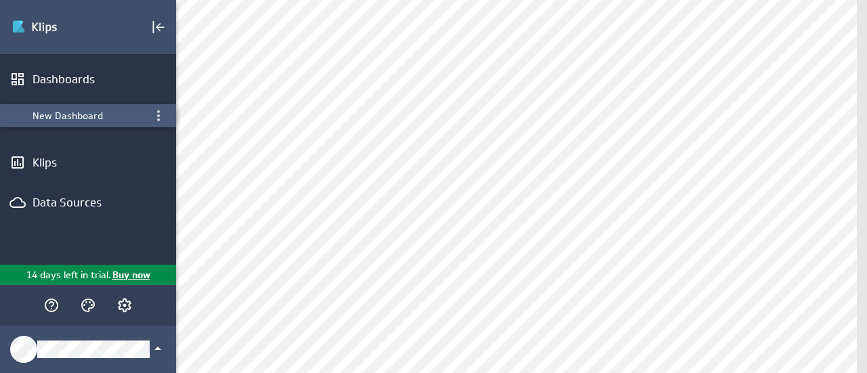
click at [157, 117] on icon "Menu" at bounding box center [158, 116] width 16 height 16
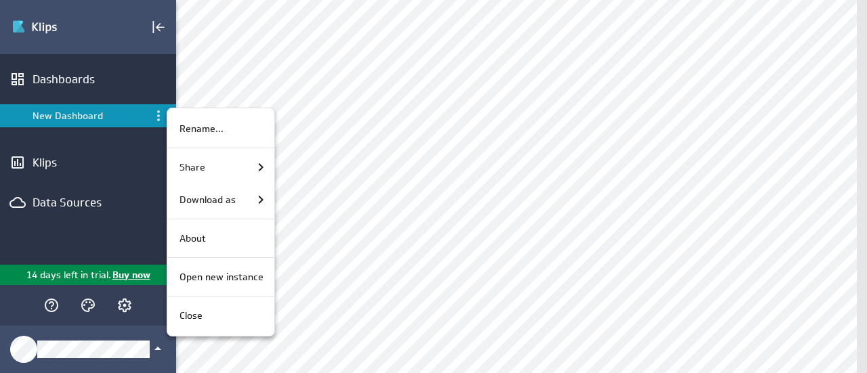
click at [381, 97] on div at bounding box center [433, 186] width 867 height 373
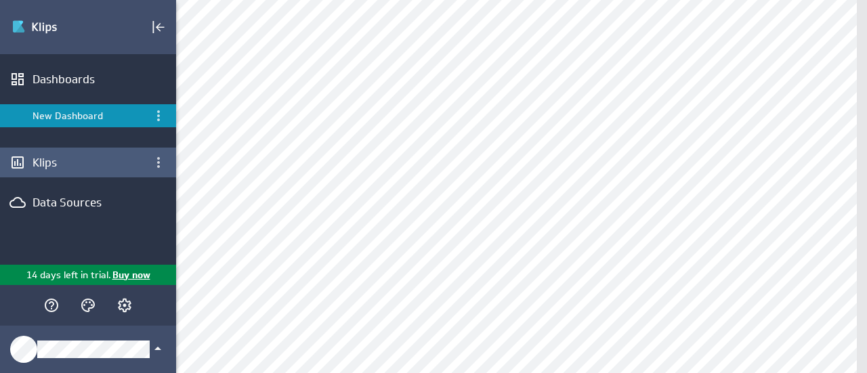
click at [34, 155] on div "Klips" at bounding box center [88, 162] width 111 height 15
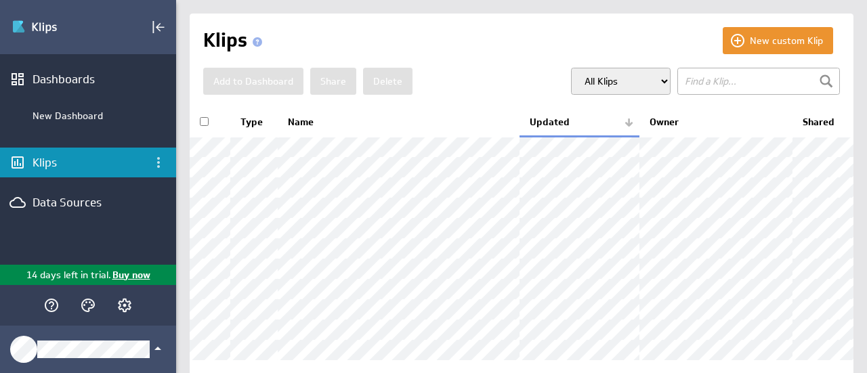
click at [650, 84] on select "All Klips My Klips Group: Default" at bounding box center [621, 81] width 100 height 27
click at [418, 112] on th "Name" at bounding box center [399, 122] width 242 height 28
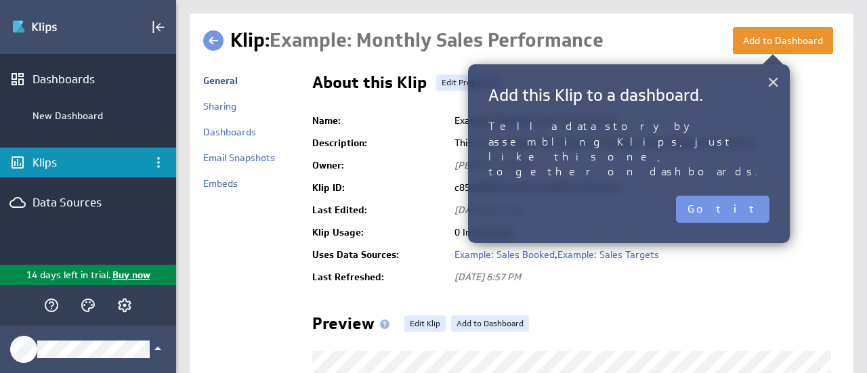
click at [772, 78] on button "×" at bounding box center [772, 81] width 13 height 27
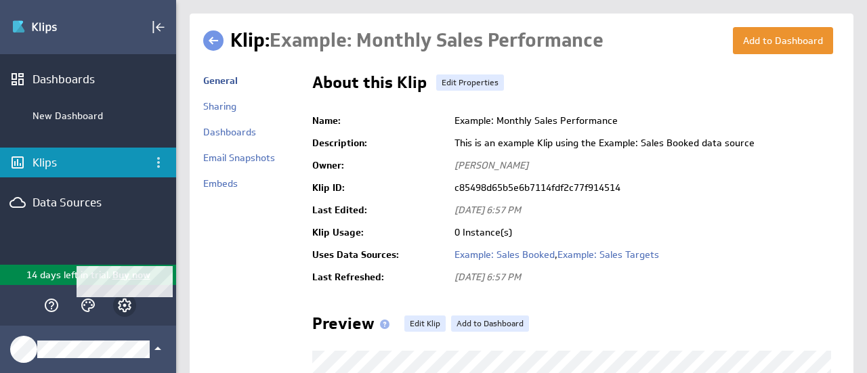
click at [129, 304] on icon "Account and settings" at bounding box center [125, 306] width 14 height 14
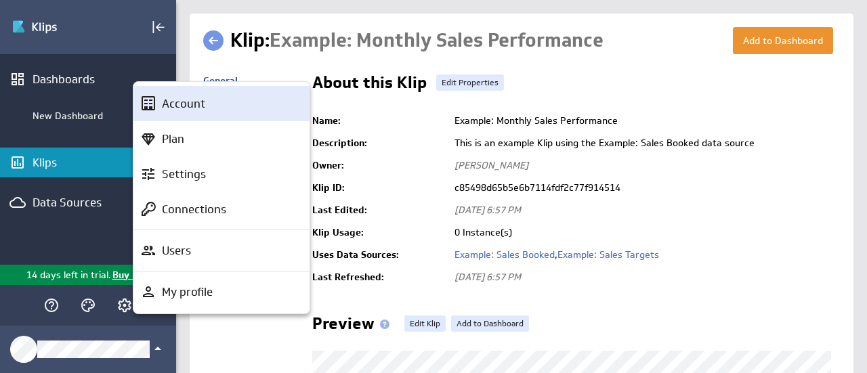
click at [198, 102] on p "Account" at bounding box center [183, 103] width 43 height 17
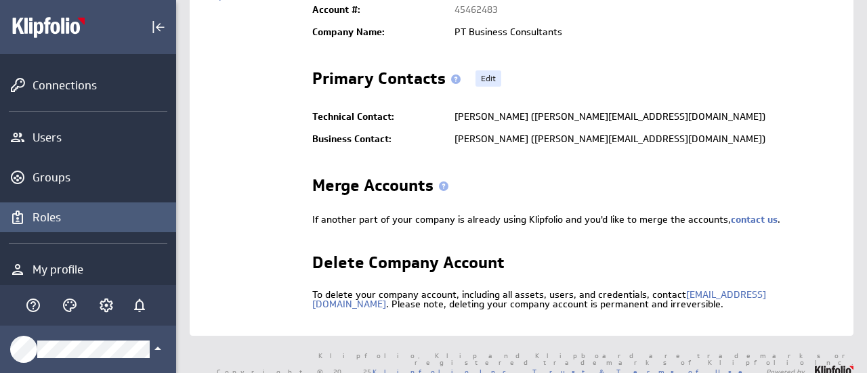
scroll to position [294, 0]
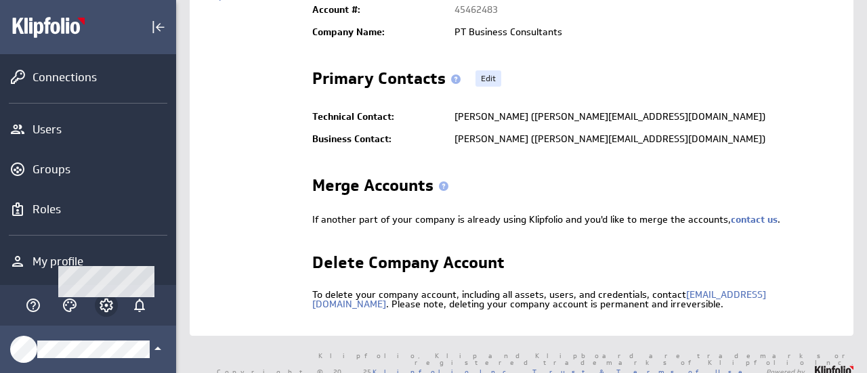
click at [106, 305] on icon "Account and settings" at bounding box center [106, 305] width 3 height 3
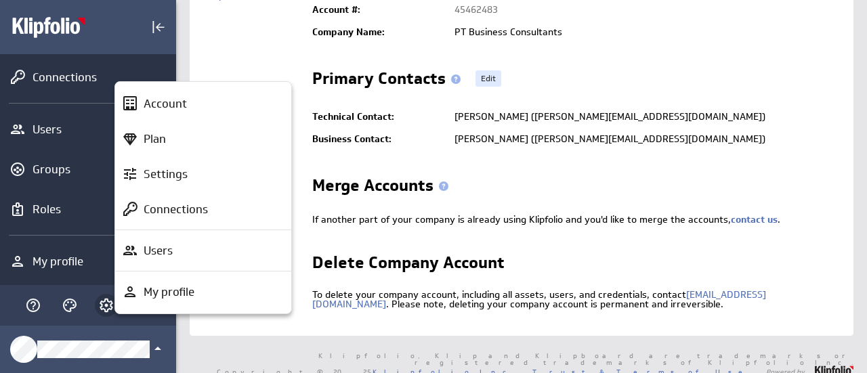
click at [106, 305] on div at bounding box center [433, 186] width 867 height 373
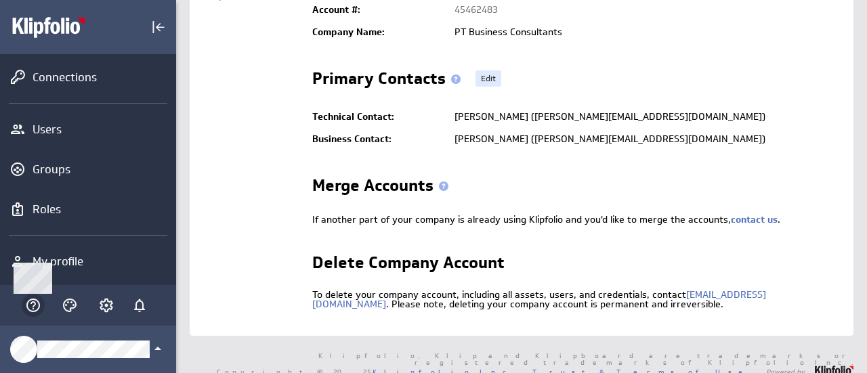
click at [30, 300] on icon "Main Menu" at bounding box center [33, 306] width 14 height 14
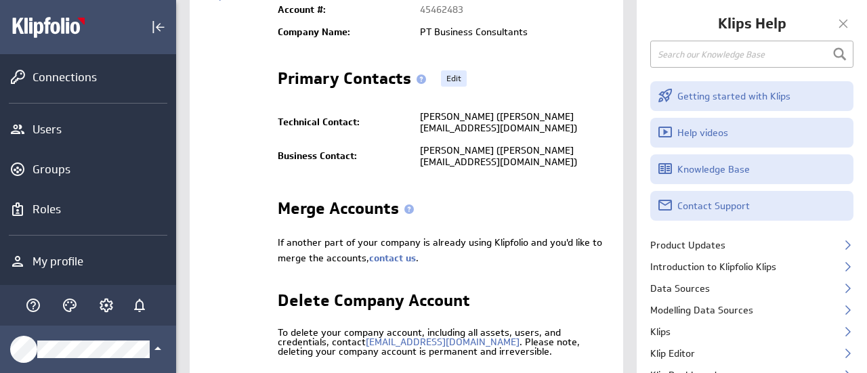
click at [749, 58] on input "text" at bounding box center [751, 54] width 203 height 27
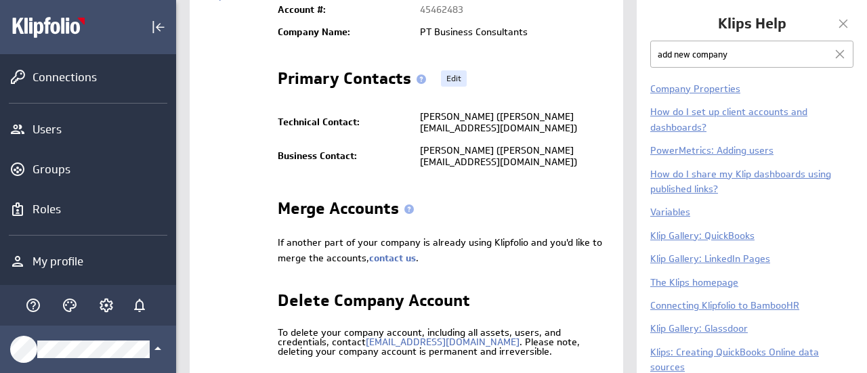
click at [757, 45] on input "add new company" at bounding box center [751, 54] width 203 height 27
type input "add new company quickbooks"
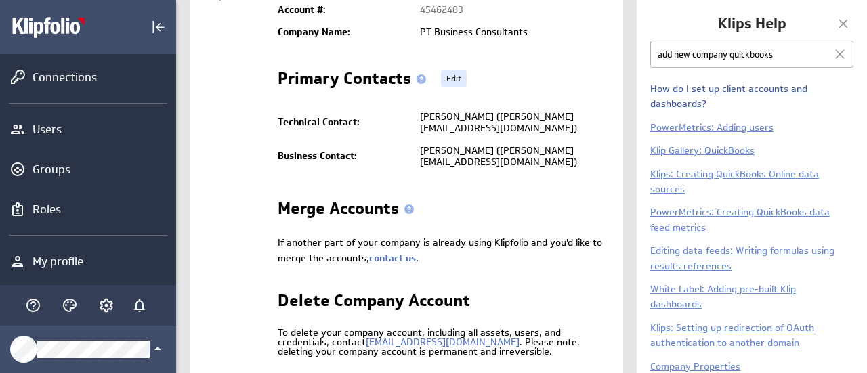
click at [731, 88] on link "How do I set up client accounts and dashboards?" at bounding box center [728, 96] width 157 height 27
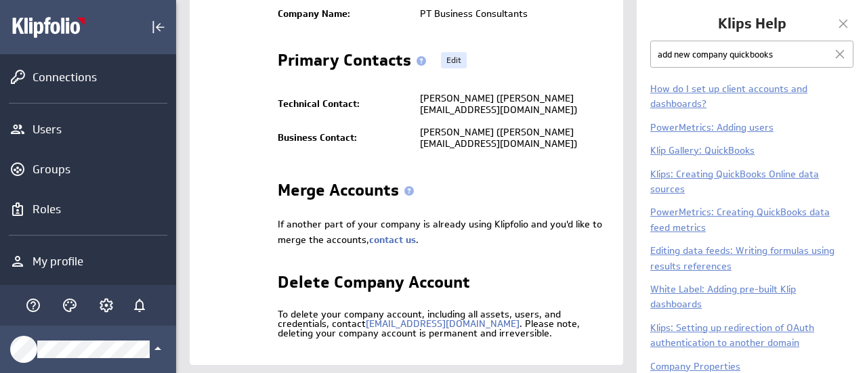
scroll to position [145, 0]
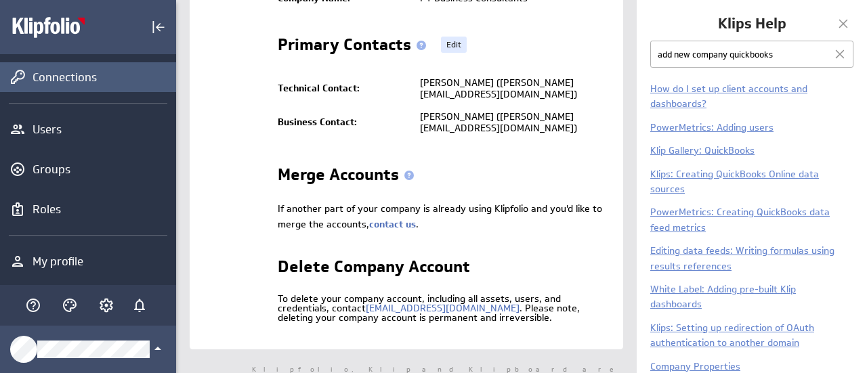
click at [53, 83] on div "Connections" at bounding box center [103, 77] width 140 height 15
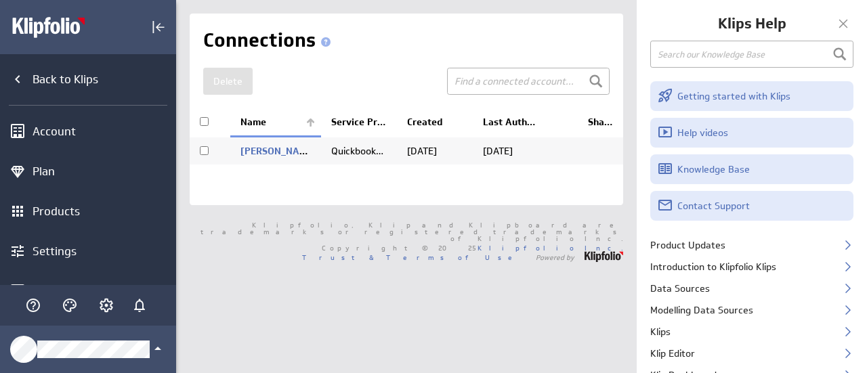
click at [205, 148] on input "checkbox" at bounding box center [204, 150] width 9 height 9
checkbox input "true"
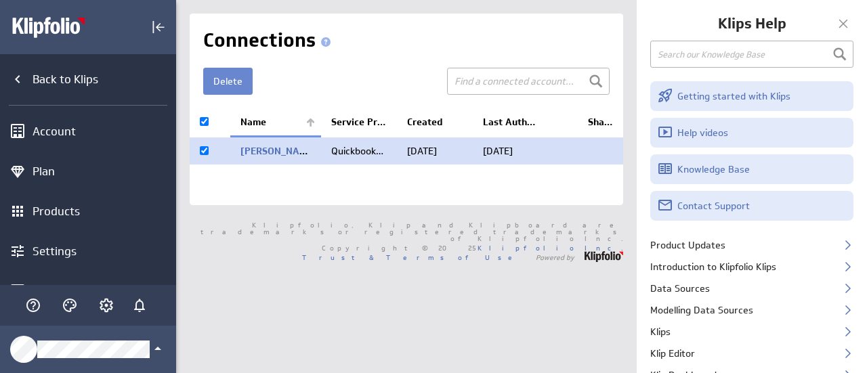
click at [225, 75] on button "Delete" at bounding box center [227, 81] width 49 height 27
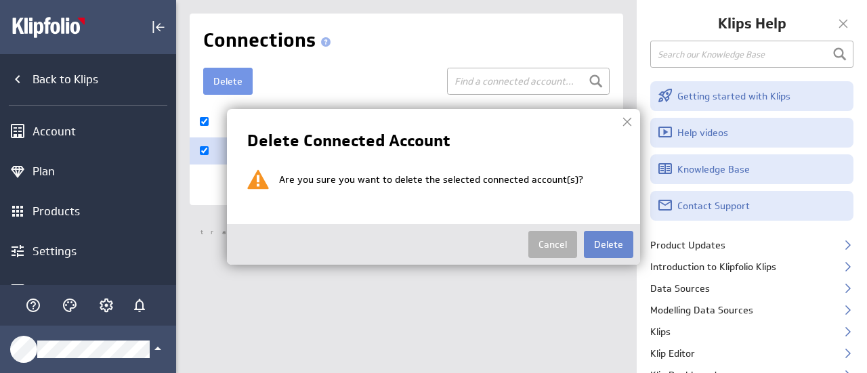
click at [616, 237] on button "Delete" at bounding box center [608, 244] width 49 height 27
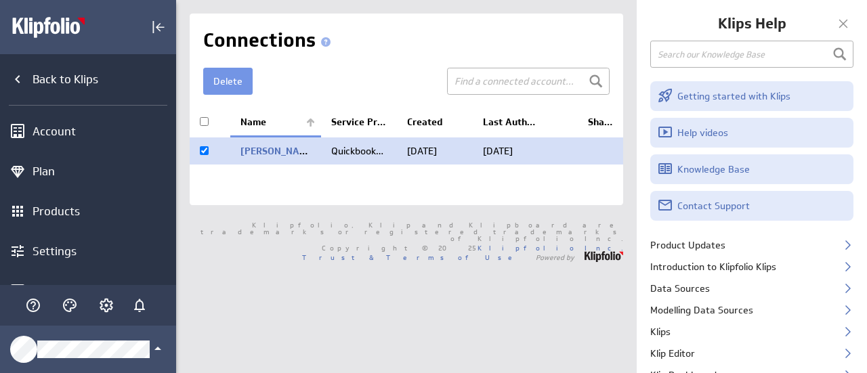
checkbox input "false"
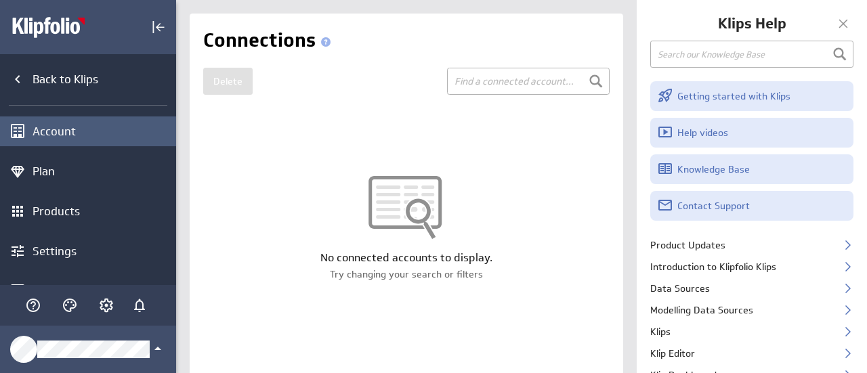
click at [58, 120] on div "Account" at bounding box center [88, 131] width 176 height 30
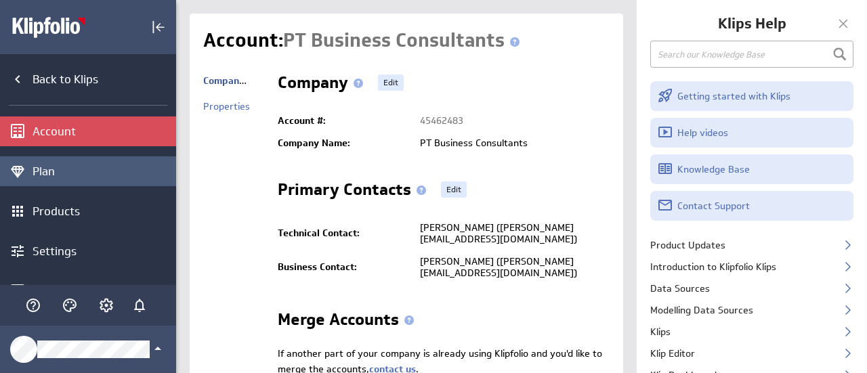
click at [55, 170] on div "Plan" at bounding box center [103, 171] width 140 height 15
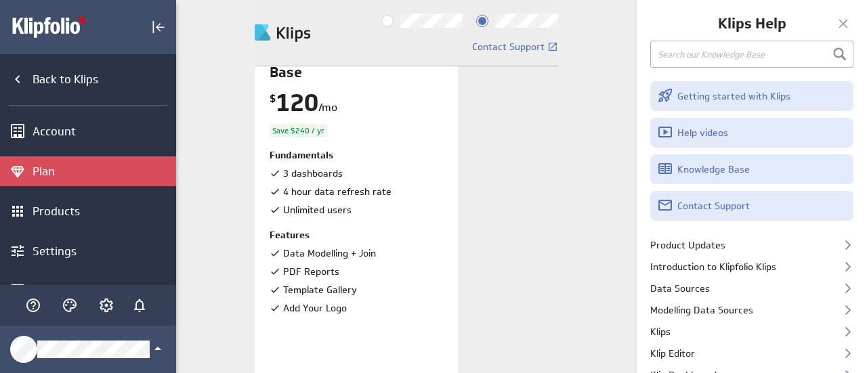
scroll to position [156, 0]
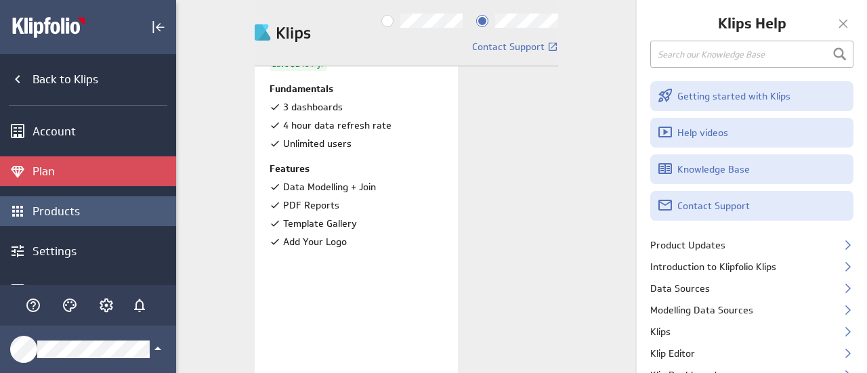
click at [58, 213] on div "Products" at bounding box center [103, 211] width 140 height 15
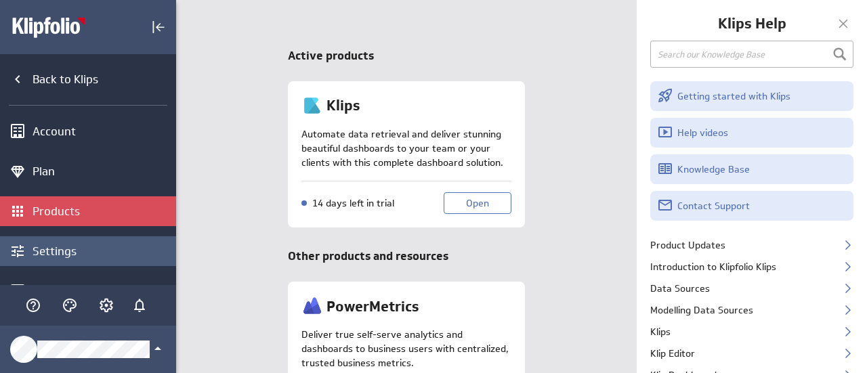
click at [54, 246] on div "Settings" at bounding box center [103, 251] width 140 height 15
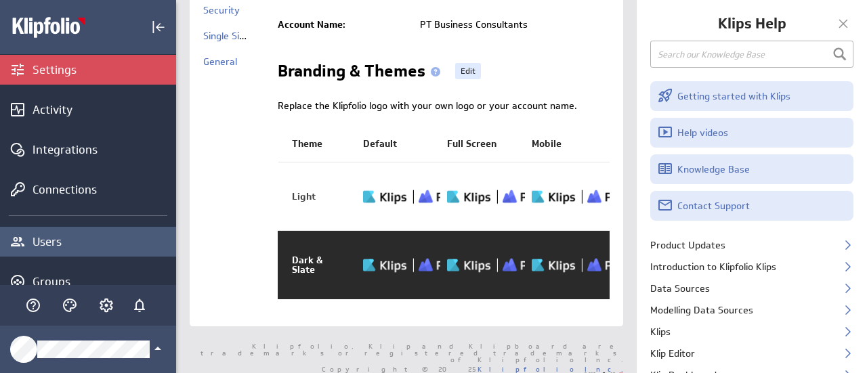
scroll to position [203, 0]
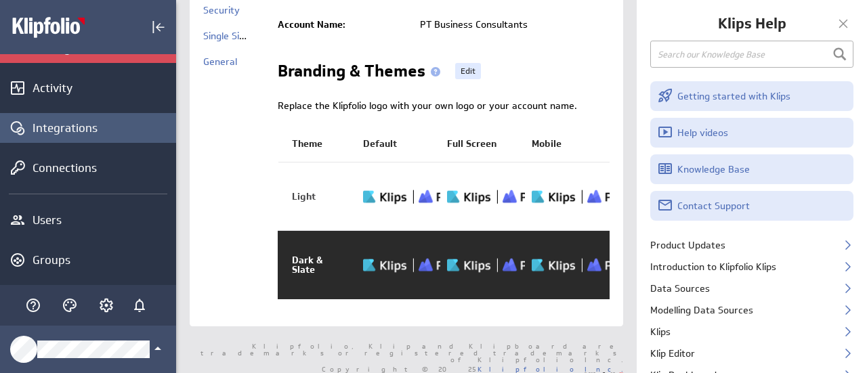
click at [67, 128] on div "Integrations" at bounding box center [103, 128] width 140 height 15
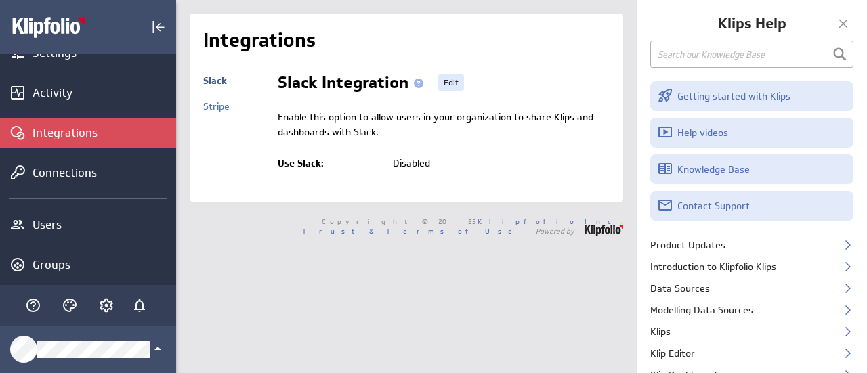
scroll to position [203, 0]
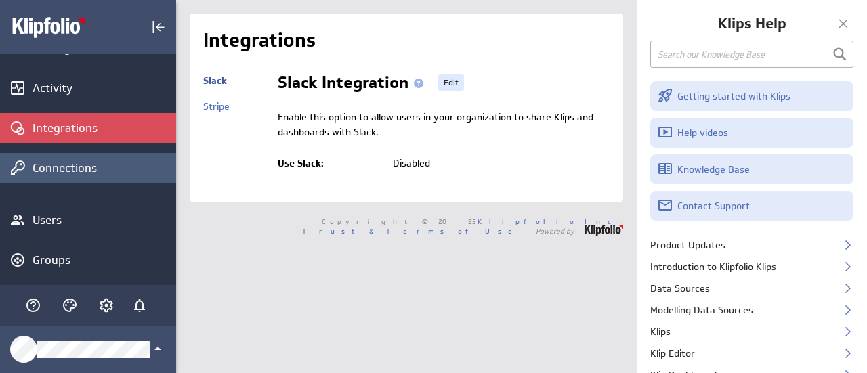
click at [73, 165] on div "Connections" at bounding box center [103, 167] width 140 height 15
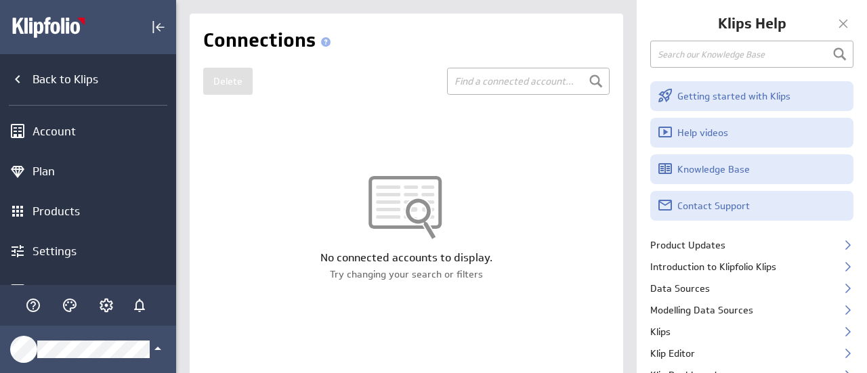
click at [506, 75] on input "text" at bounding box center [528, 81] width 163 height 27
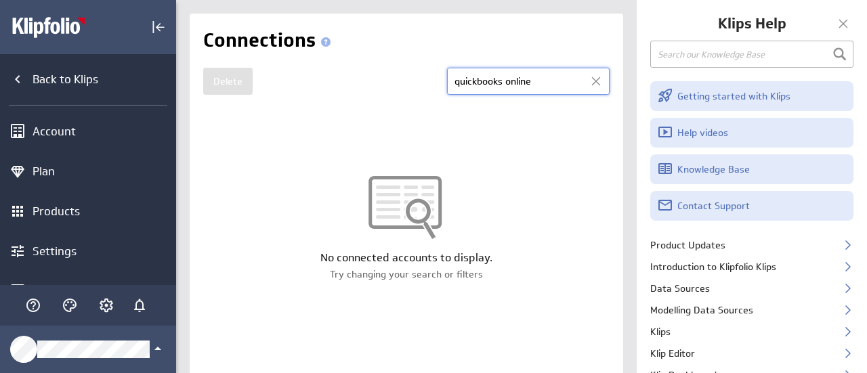
click at [558, 75] on input "quickbooks online" at bounding box center [528, 81] width 163 height 27
click at [557, 78] on input "quickbooks online" at bounding box center [528, 81] width 163 height 27
type input "quickbooks"
click at [411, 204] on div at bounding box center [406, 213] width 433 height 74
click at [391, 200] on div at bounding box center [406, 213] width 433 height 74
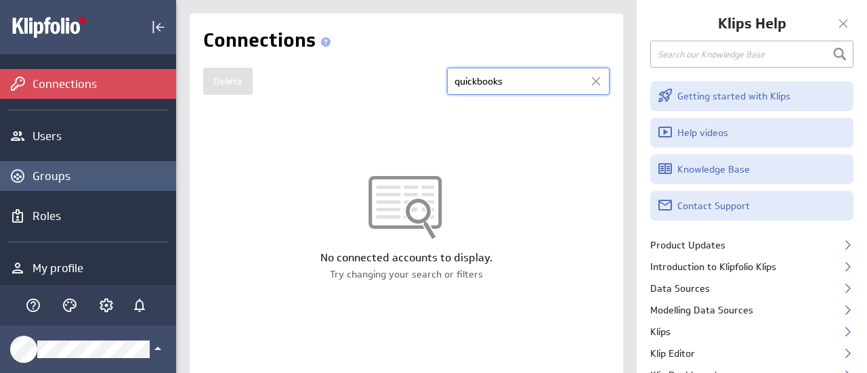
scroll to position [294, 0]
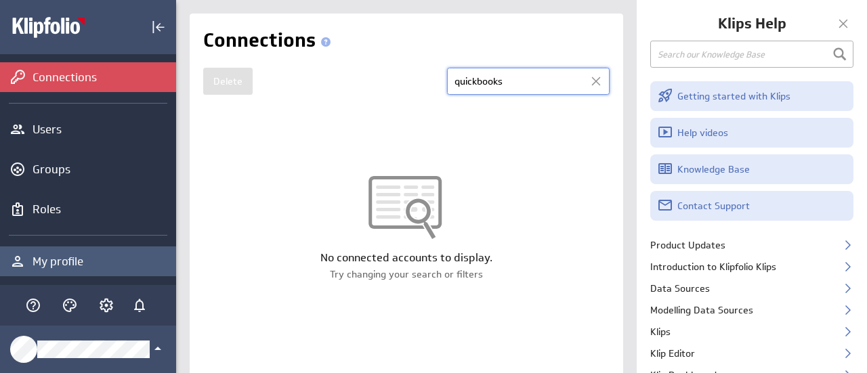
click at [82, 257] on div "My profile" at bounding box center [103, 261] width 140 height 15
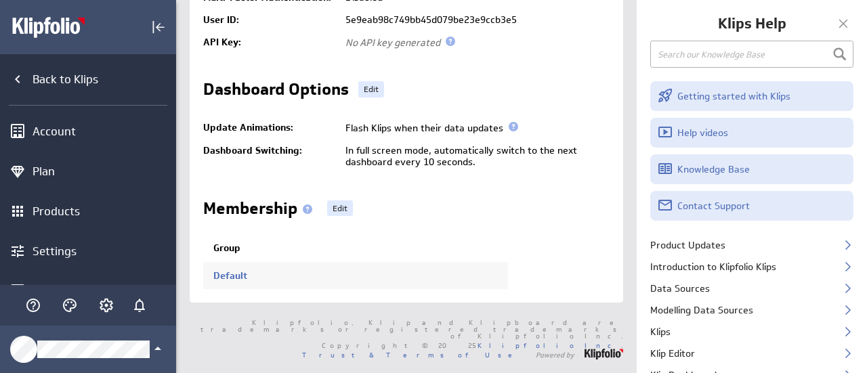
scroll to position [186, 0]
click at [309, 204] on span at bounding box center [307, 208] width 9 height 9
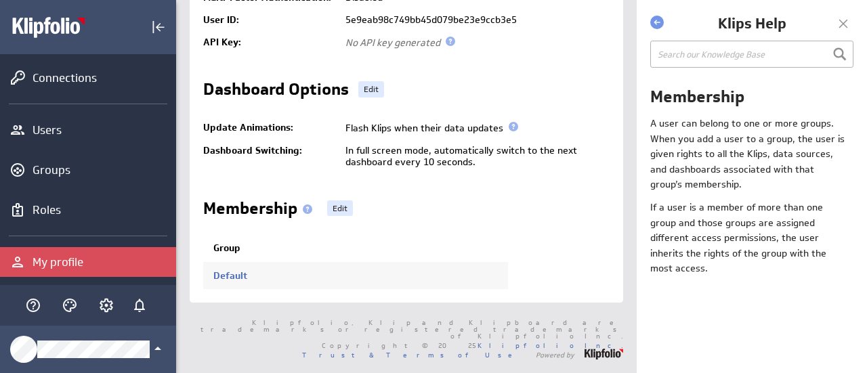
scroll to position [294, 0]
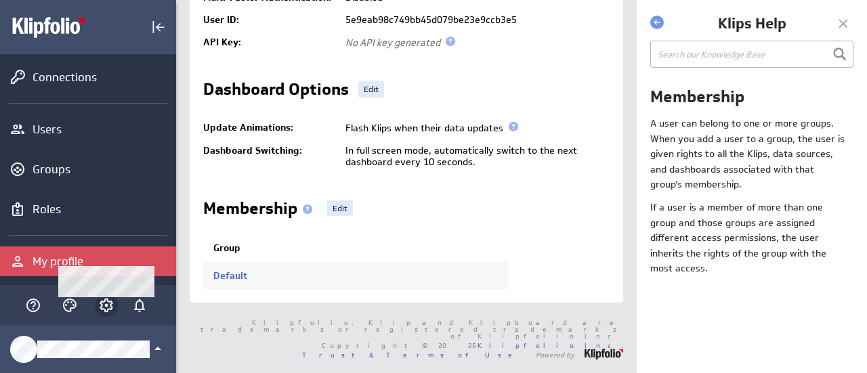
click at [104, 300] on icon "Account and settings" at bounding box center [106, 305] width 16 height 16
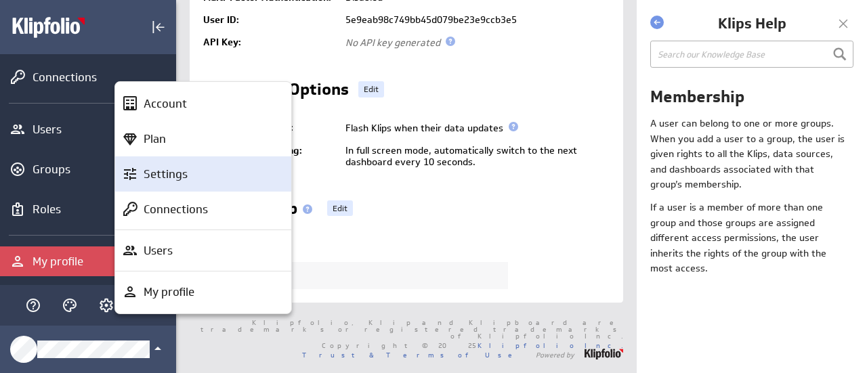
click at [173, 167] on p "Settings" at bounding box center [166, 174] width 44 height 17
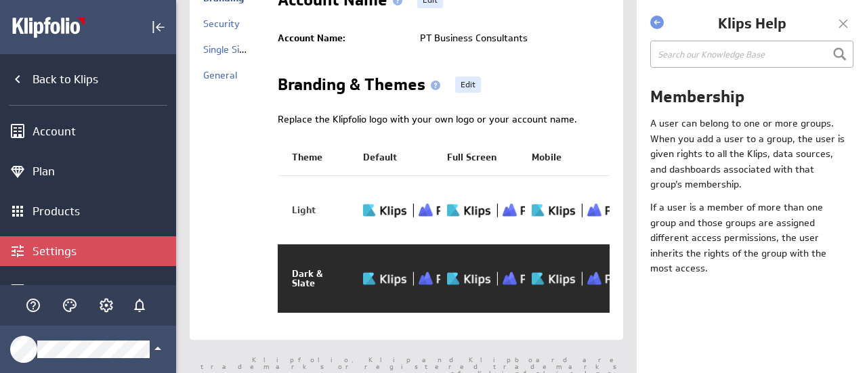
scroll to position [96, 0]
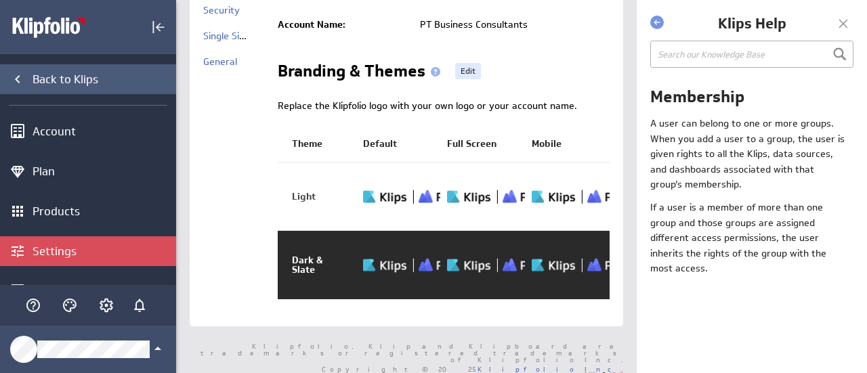
click at [79, 81] on div "Back to Klips" at bounding box center [103, 79] width 140 height 15
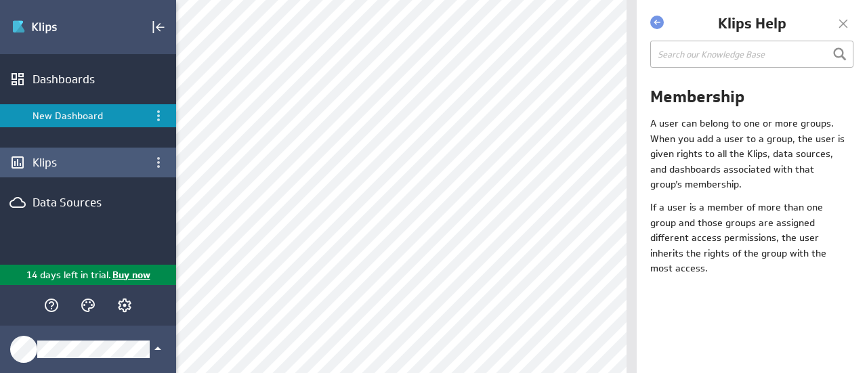
click at [39, 169] on div "Klips" at bounding box center [88, 162] width 111 height 15
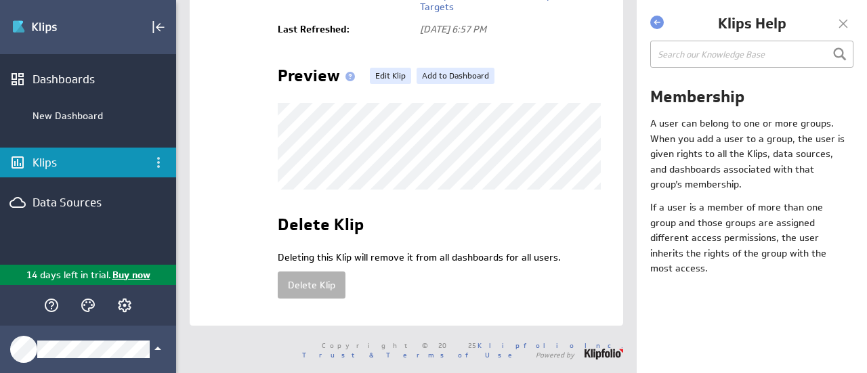
scroll to position [275, 0]
click at [385, 74] on link "Edit Klip" at bounding box center [390, 76] width 41 height 16
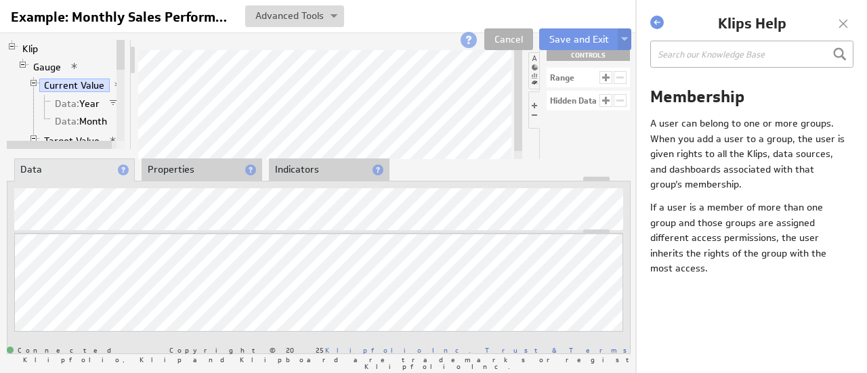
click at [187, 167] on li "Properties" at bounding box center [202, 169] width 121 height 23
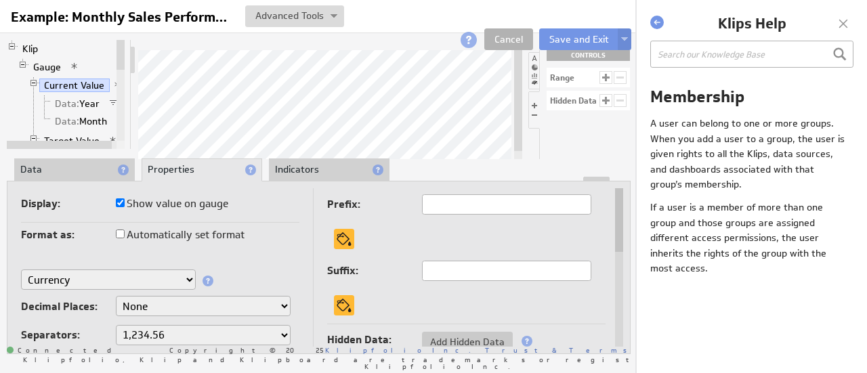
click at [300, 163] on li "Indicators" at bounding box center [329, 169] width 121 height 23
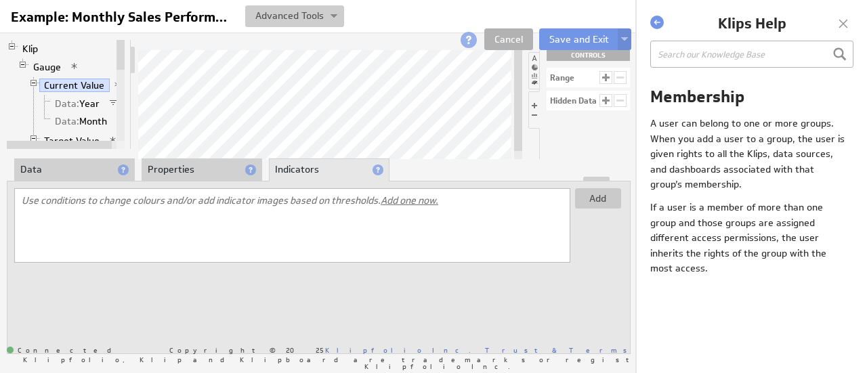
click at [290, 18] on button at bounding box center [294, 16] width 99 height 22
click at [301, 20] on button at bounding box center [294, 16] width 99 height 22
click at [399, 20] on div at bounding box center [496, 16] width 269 height 22
click at [524, 45] on link "Cancel" at bounding box center [508, 39] width 49 height 22
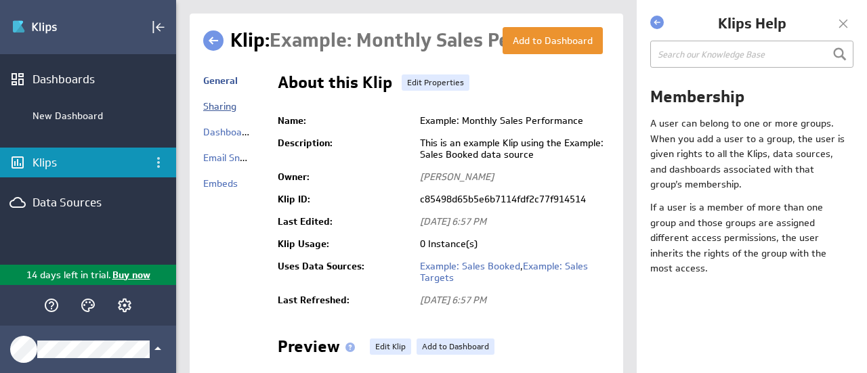
click at [210, 106] on link "Sharing" at bounding box center [219, 106] width 33 height 12
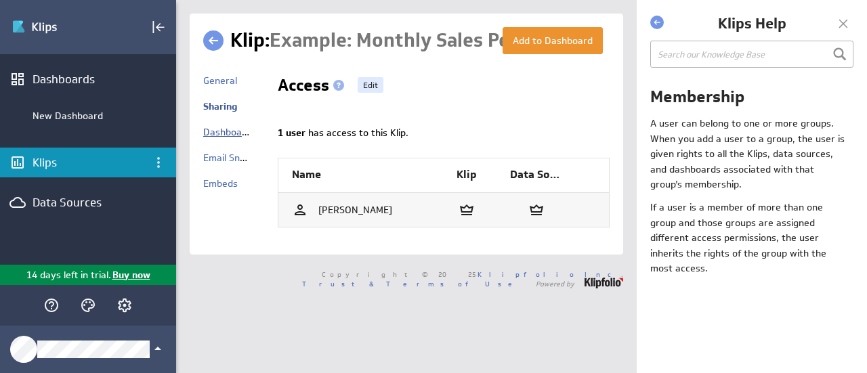
click at [233, 131] on link "Dashboards" at bounding box center [229, 132] width 53 height 12
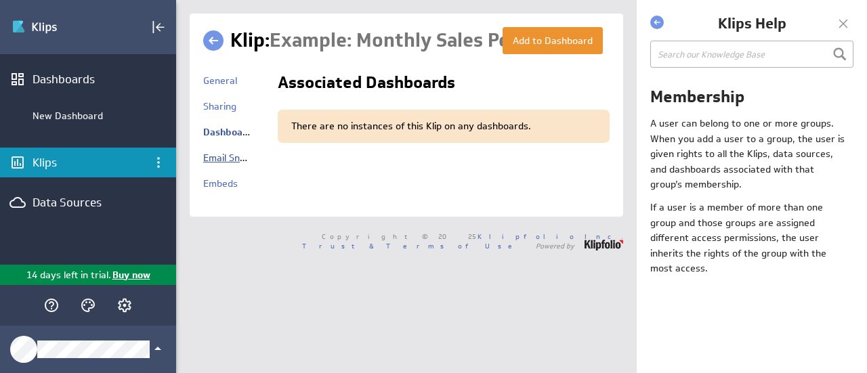
click at [225, 157] on link "Email Snapshots" at bounding box center [239, 158] width 72 height 12
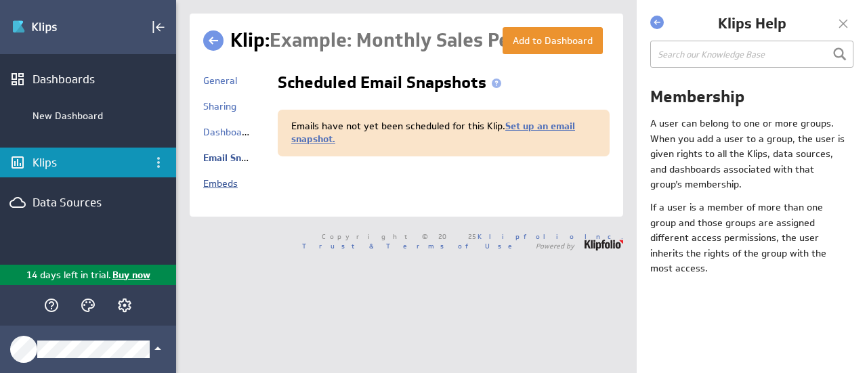
click at [213, 189] on link "Embeds" at bounding box center [220, 183] width 35 height 12
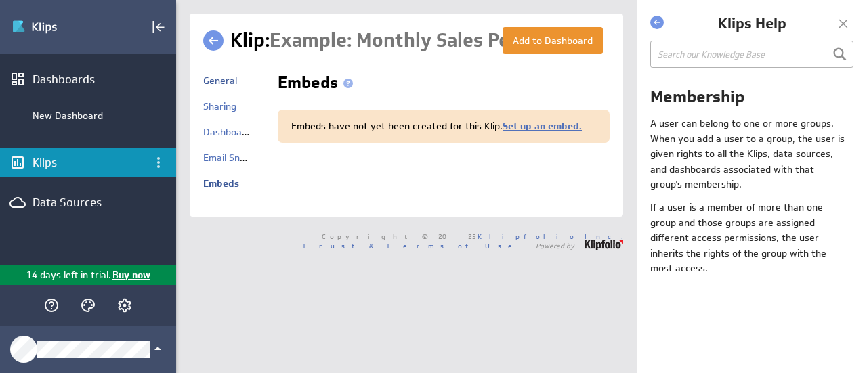
click at [230, 84] on link "General" at bounding box center [220, 80] width 34 height 12
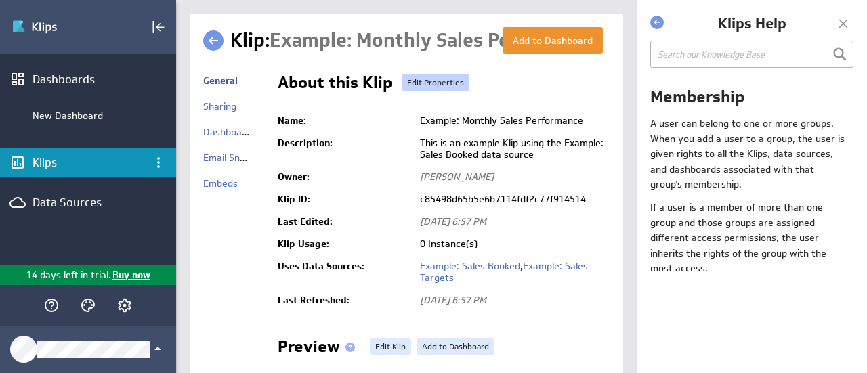
click at [430, 78] on link "Edit Properties" at bounding box center [436, 82] width 68 height 16
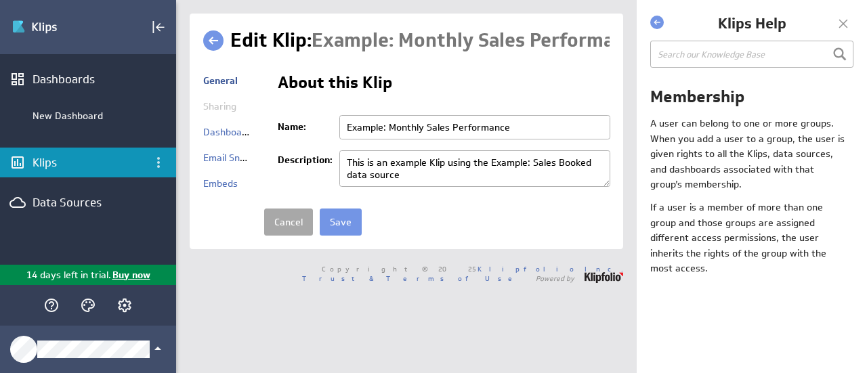
click at [278, 223] on link "Cancel" at bounding box center [288, 222] width 49 height 27
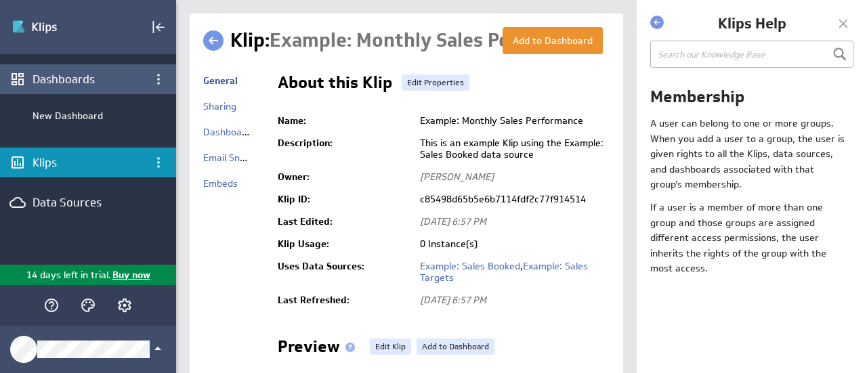
click at [92, 74] on div "Dashboards" at bounding box center [88, 79] width 111 height 15
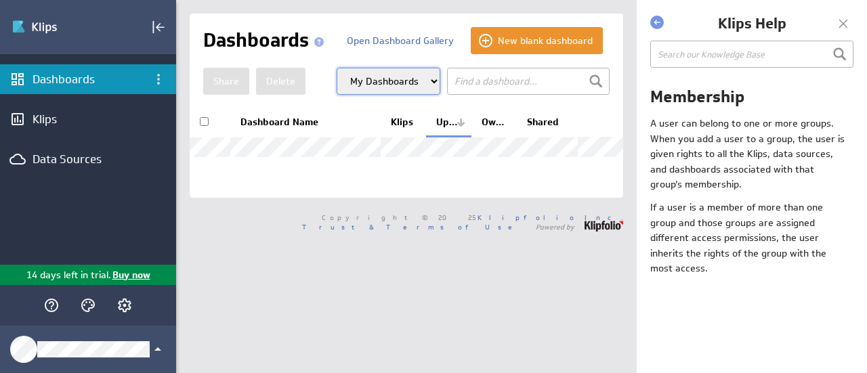
select select "my"
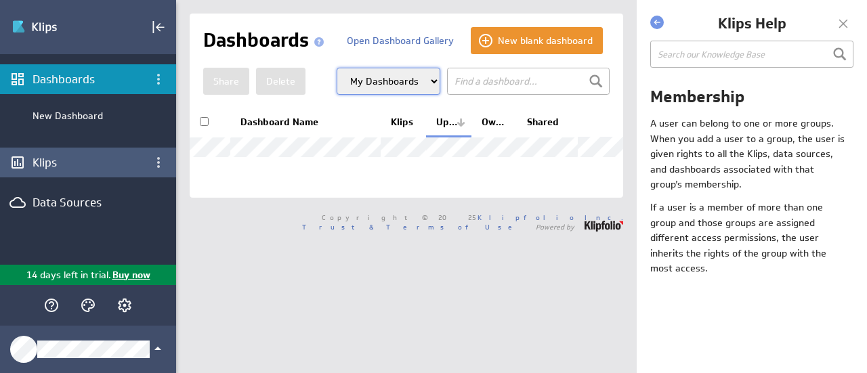
click at [50, 163] on div "Klips" at bounding box center [88, 162] width 111 height 15
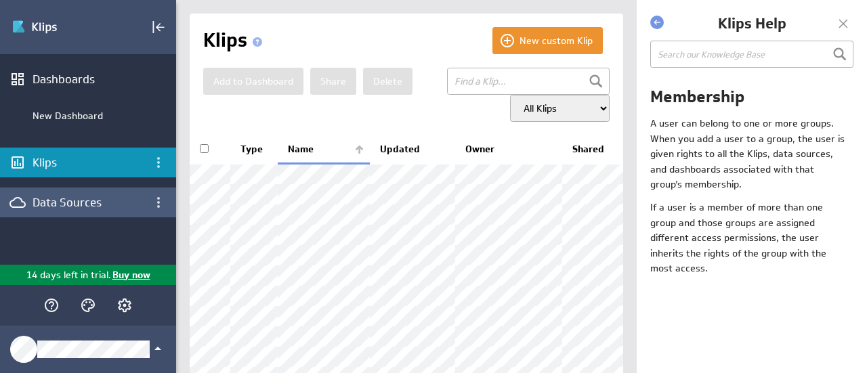
click at [84, 207] on div "Data Sources" at bounding box center [88, 202] width 111 height 15
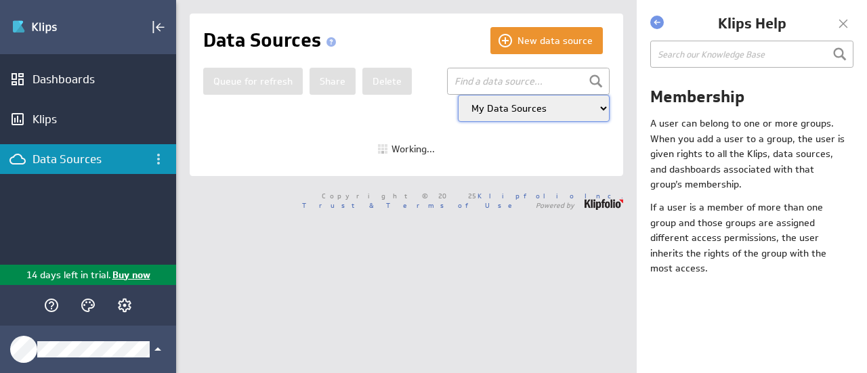
select select "my"
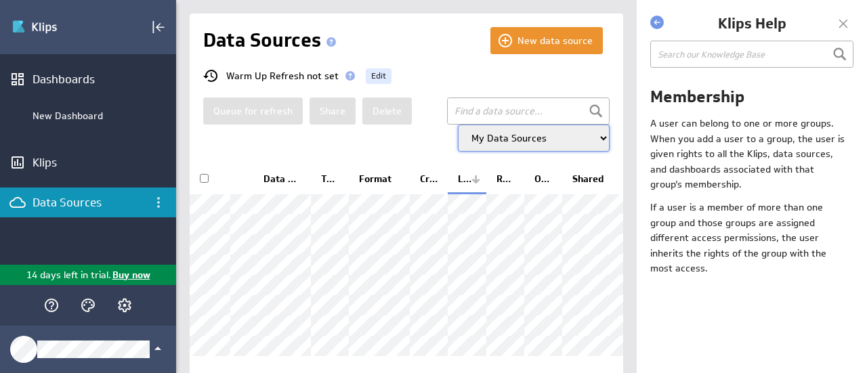
click at [535, 142] on select "All Data Sources My Data Sources All Modelled Data Sources My Modelled Data Sou…" at bounding box center [534, 138] width 152 height 27
click at [458, 125] on select "All Data Sources My Data Sources All Modelled Data Sources My Modelled Data Sou…" at bounding box center [534, 138] width 152 height 27
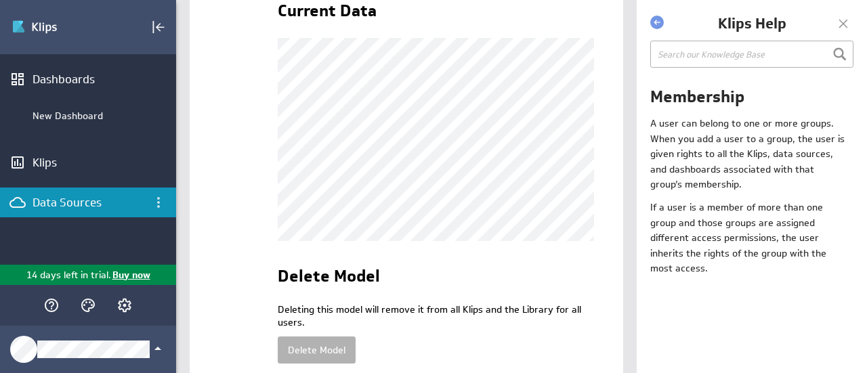
scroll to position [406, 0]
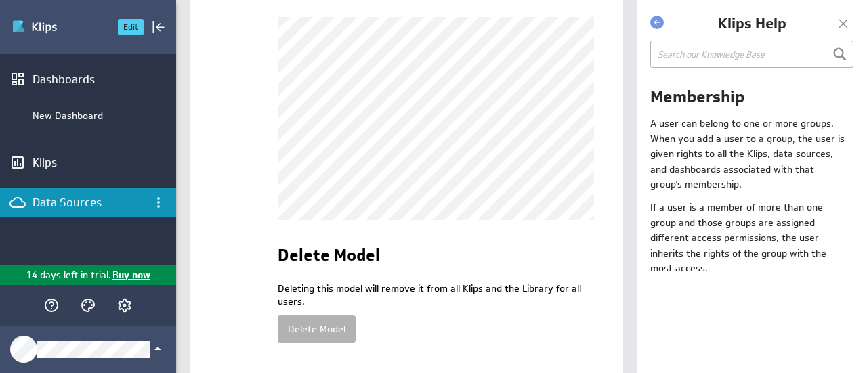
click at [38, 18] on img "Go to Dashboards" at bounding box center [59, 27] width 95 height 22
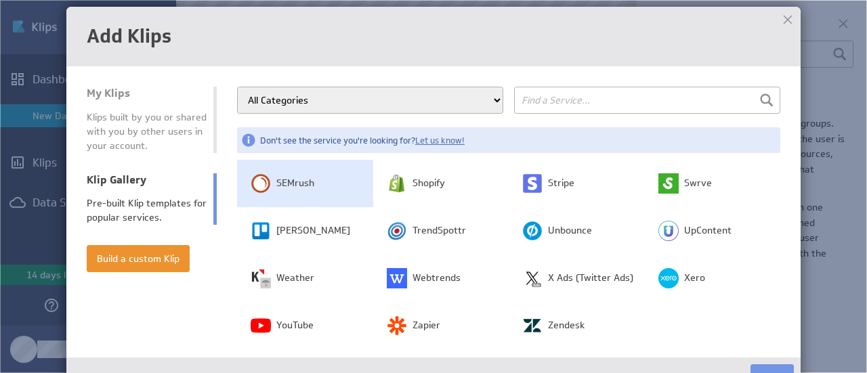
scroll to position [419, 0]
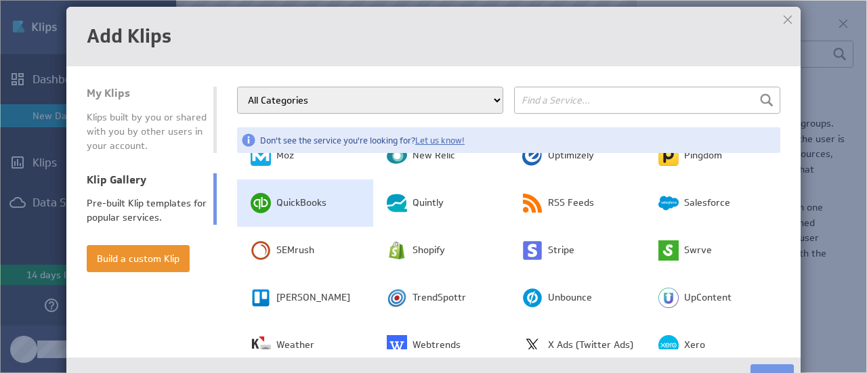
click at [293, 196] on span "QuickBooks" at bounding box center [301, 203] width 50 height 14
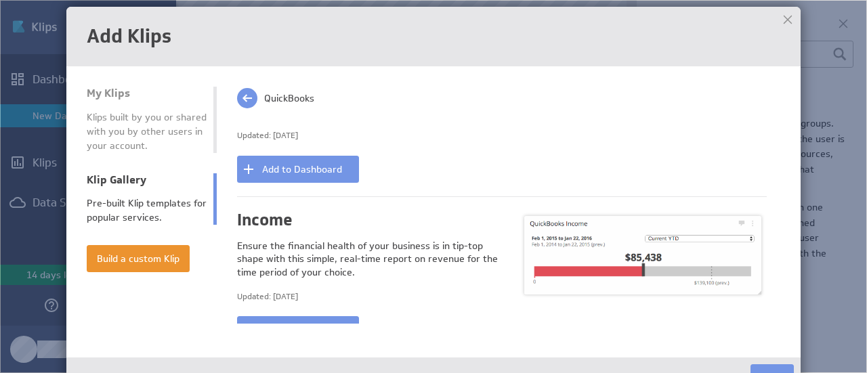
scroll to position [948, 0]
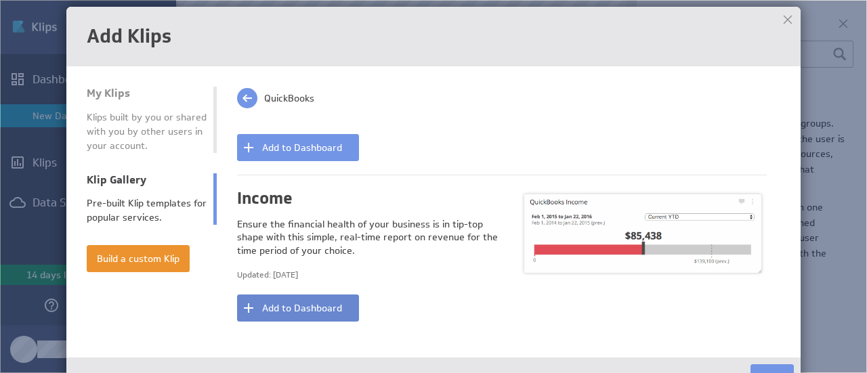
click at [299, 308] on button "Add to Dashboard" at bounding box center [298, 308] width 122 height 27
click at [293, 311] on button "Add to Dashboard" at bounding box center [298, 308] width 122 height 27
click at [794, 18] on div at bounding box center [787, 19] width 20 height 20
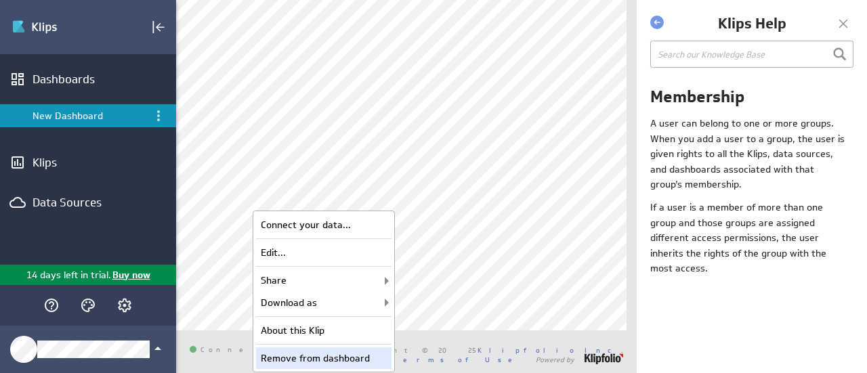
click at [350, 361] on div "Remove from dashboard" at bounding box center [323, 358] width 135 height 22
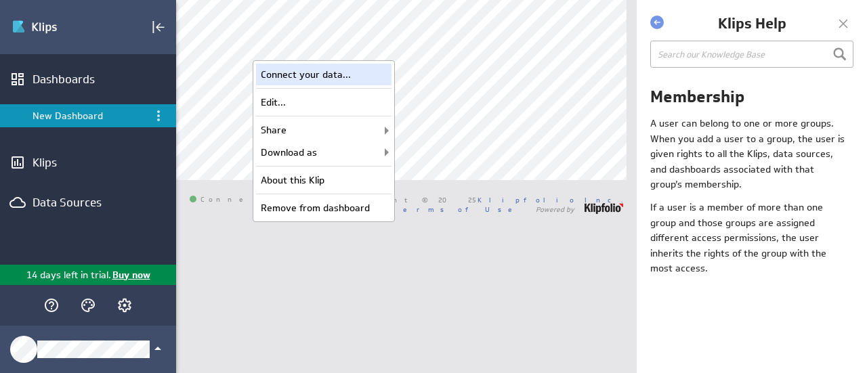
click at [350, 77] on div "Connect your data..." at bounding box center [323, 75] width 135 height 22
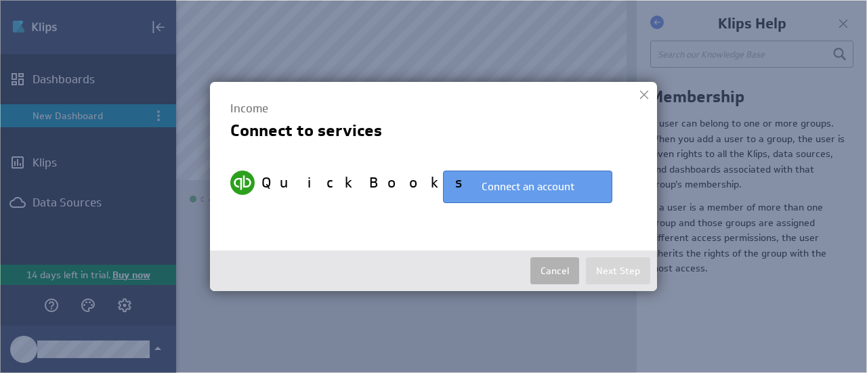
click at [514, 195] on button "Connect an account" at bounding box center [527, 187] width 169 height 33
select select "cc11e69294d72edcff3039a77cd182ec"
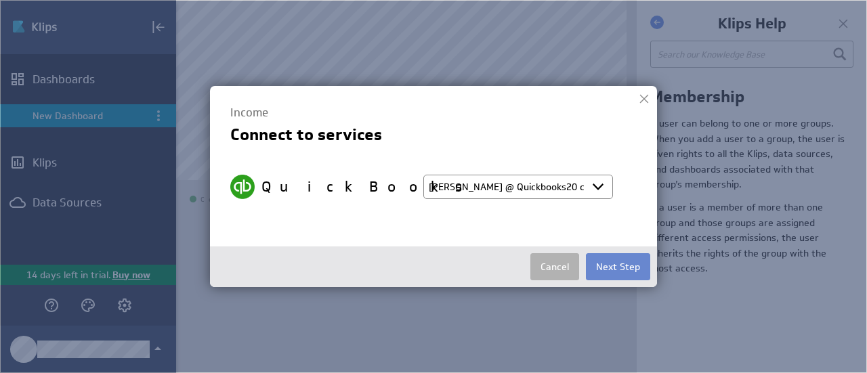
click at [611, 263] on button "Next Step" at bounding box center [618, 266] width 64 height 27
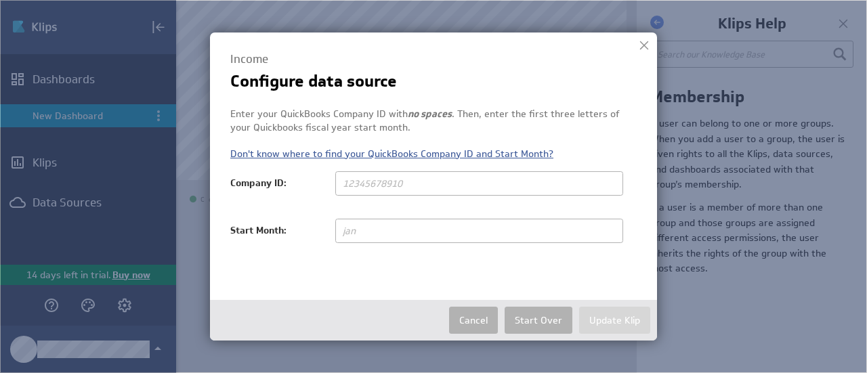
click at [284, 155] on link "Don't know where to find your QuickBooks Company ID and Start Month?" at bounding box center [391, 154] width 323 height 12
paste input "9130355246024456"
type input "9130355246024456"
click at [404, 228] on input "text" at bounding box center [479, 231] width 288 height 24
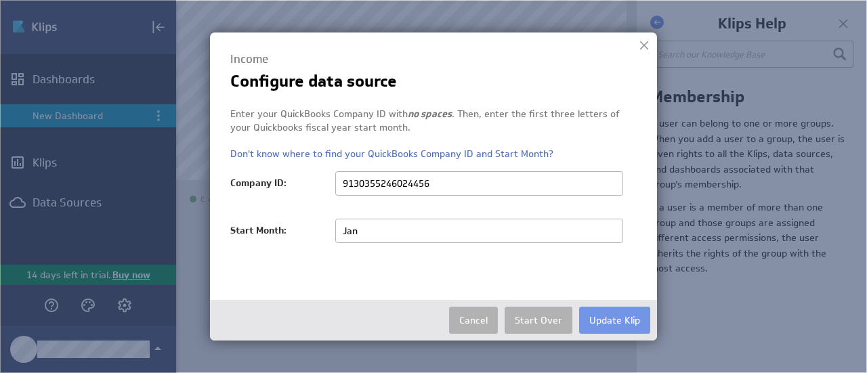
click at [534, 293] on div "Income Configure data source Enter your QuickBooks Company ID with no spaces . …" at bounding box center [433, 187] width 447 height 308
click at [406, 229] on input "Jan" at bounding box center [479, 231] width 288 height 24
type input "January"
click at [605, 322] on button "Update Klip" at bounding box center [614, 320] width 71 height 27
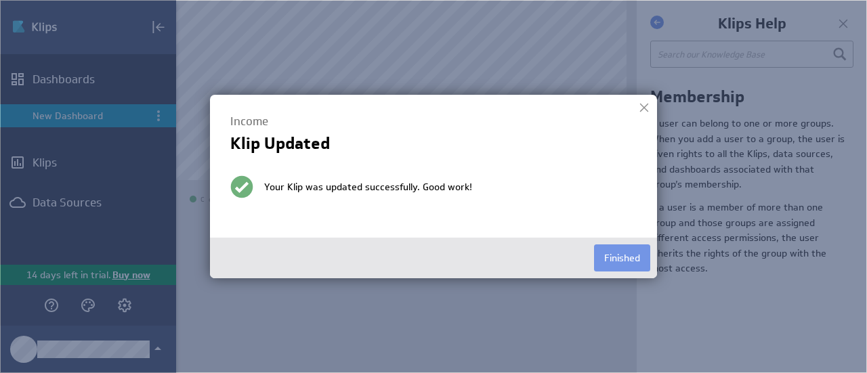
drag, startPoint x: 639, startPoint y: 259, endPoint x: 636, endPoint y: 280, distance: 20.6
click at [639, 260] on button "Finished" at bounding box center [622, 257] width 56 height 27
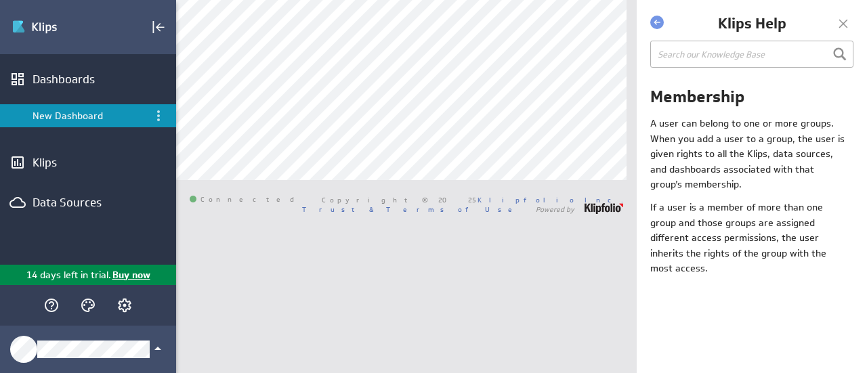
click at [845, 20] on div at bounding box center [843, 24] width 20 height 20
